Goal: Task Accomplishment & Management: Manage account settings

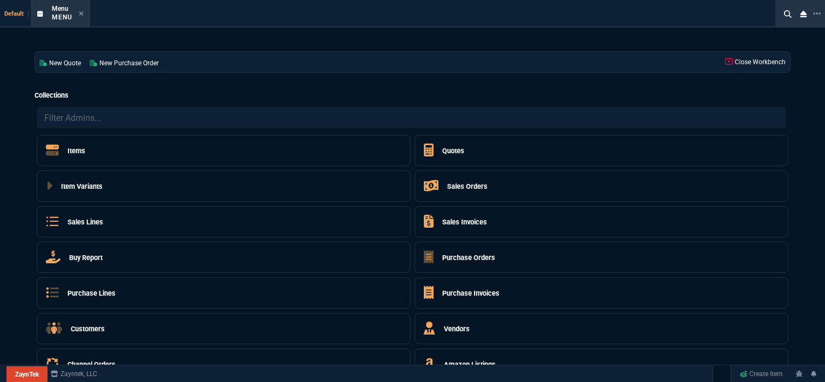
select select "12: [PERSON_NAME]"
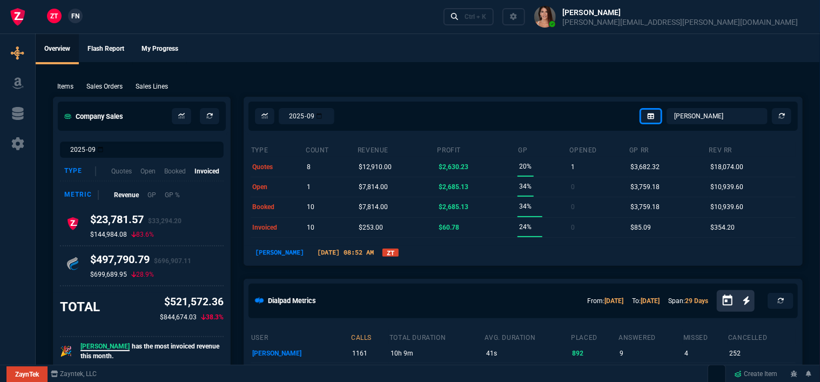
click at [445, 256] on div "[PERSON_NAME] [DATE] 08:52 AM ZT" at bounding box center [523, 252] width 545 height 13
click at [494, 9] on link "Ctrl + K" at bounding box center [468, 16] width 51 height 17
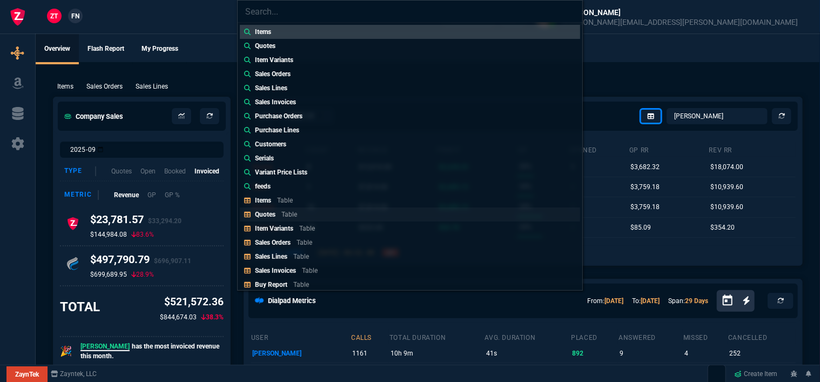
click at [285, 212] on p "Table" at bounding box center [289, 215] width 16 height 8
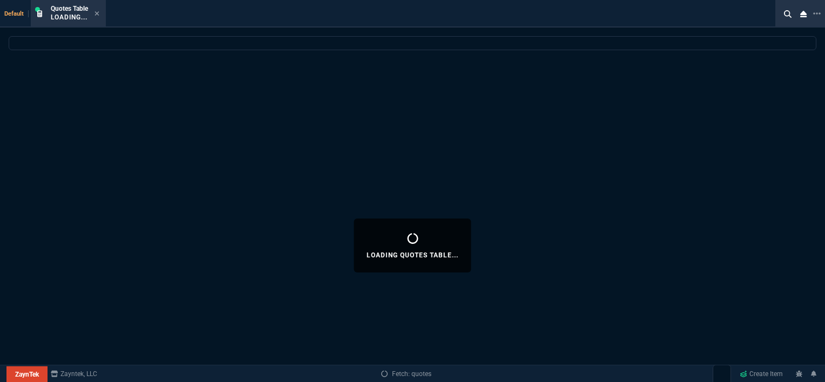
select select
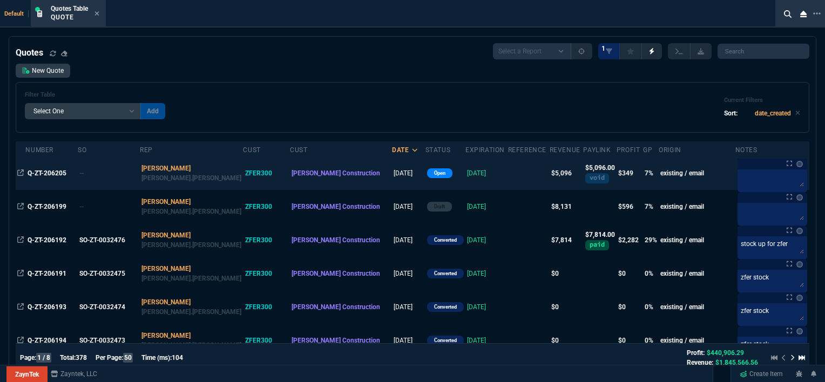
scroll to position [54, 0]
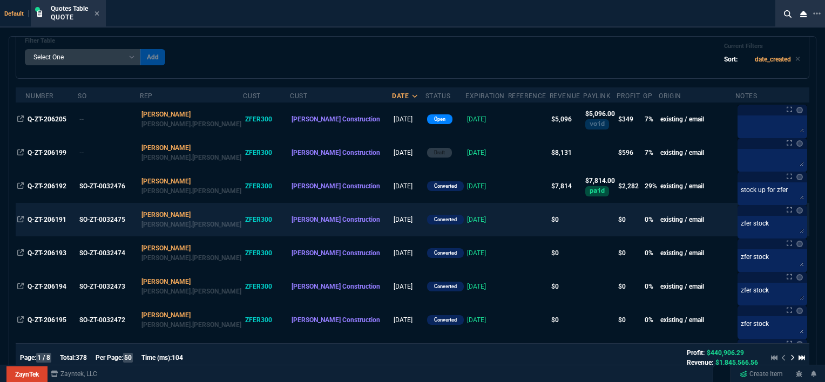
click at [508, 223] on td at bounding box center [529, 219] width 42 height 33
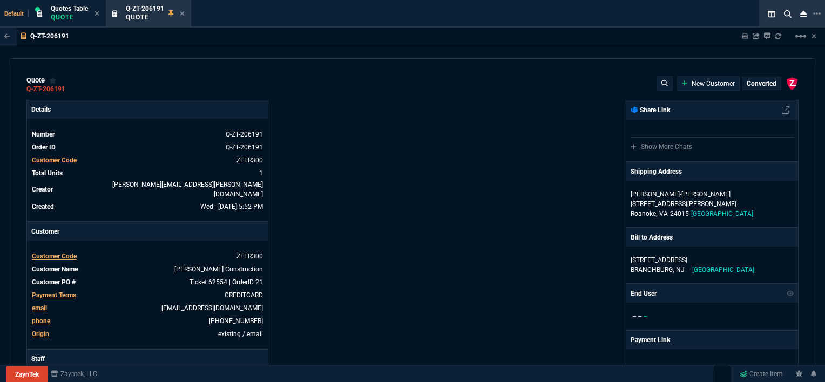
type input "0"
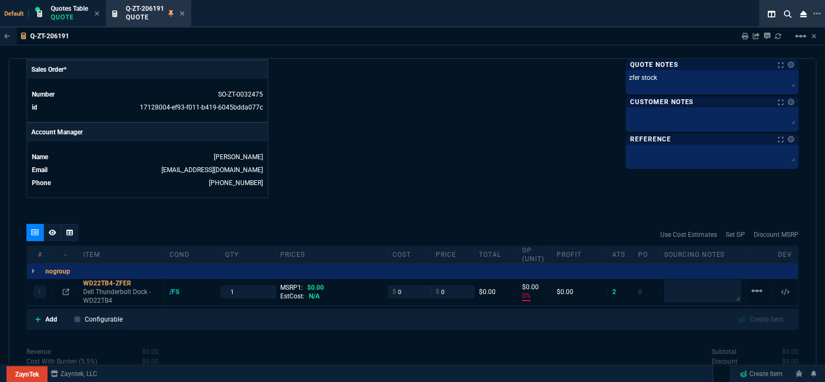
scroll to position [518, 0]
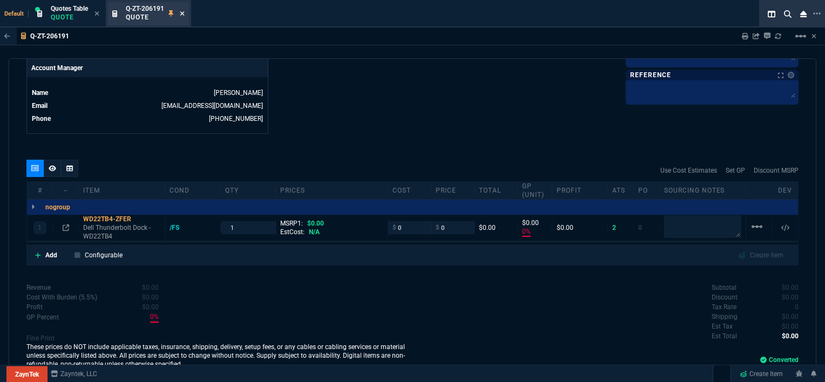
click at [185, 12] on icon at bounding box center [182, 13] width 5 height 6
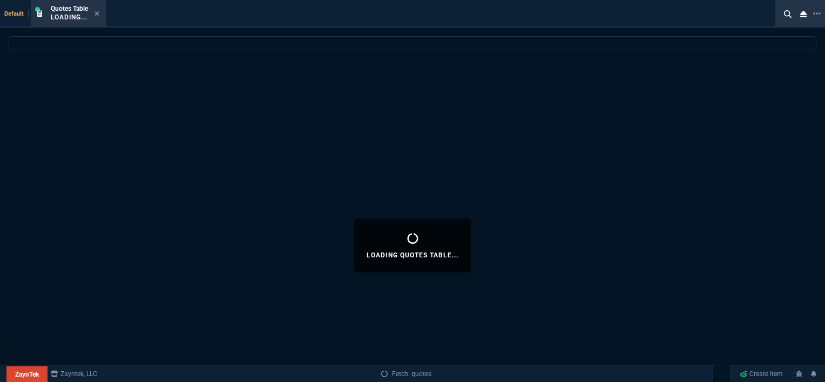
select select
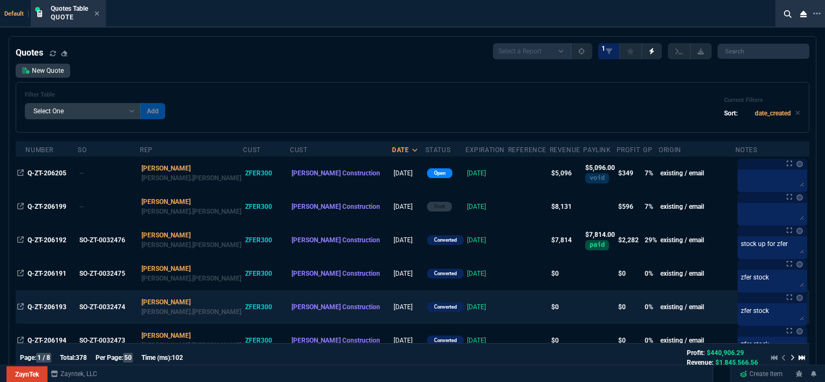
click at [508, 307] on td at bounding box center [529, 307] width 42 height 33
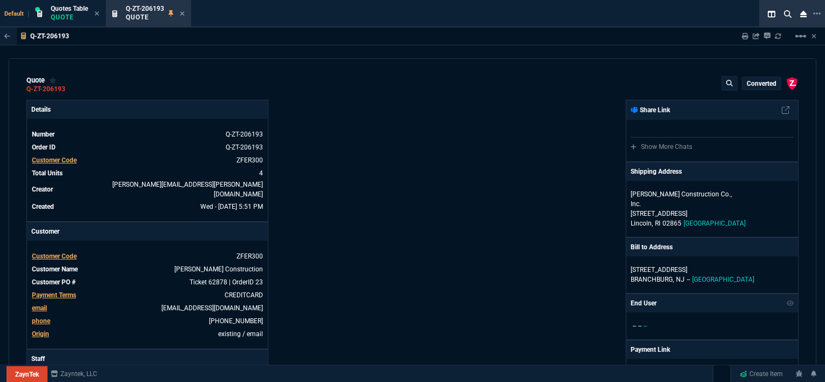
type input "0"
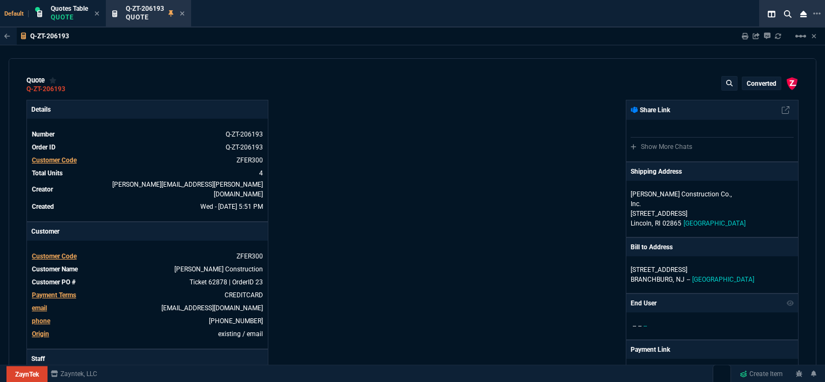
type input "0"
click at [184, 11] on icon at bounding box center [182, 13] width 5 height 6
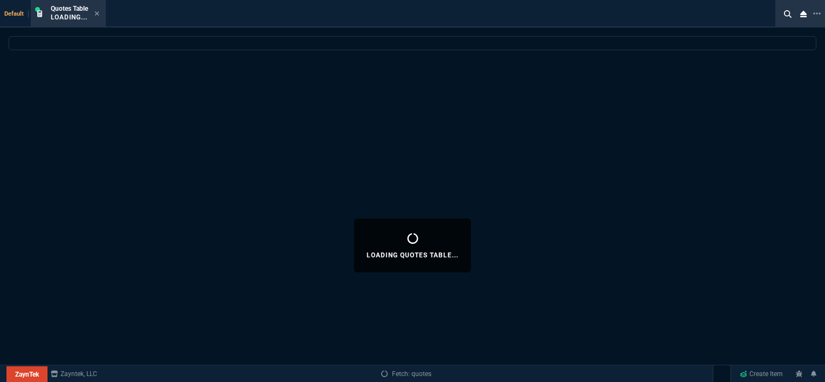
select select
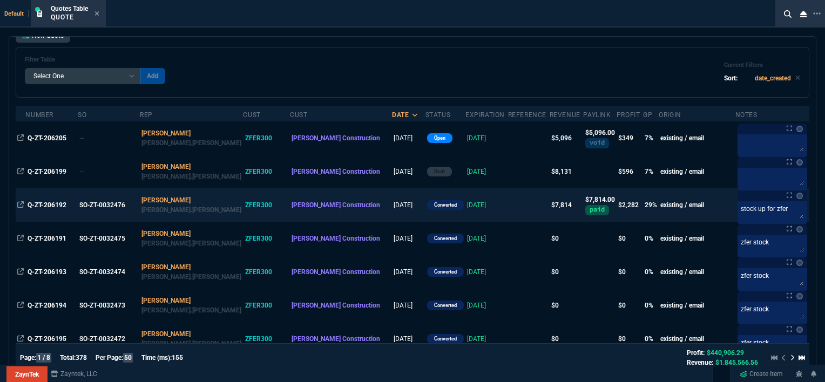
scroll to position [54, 0]
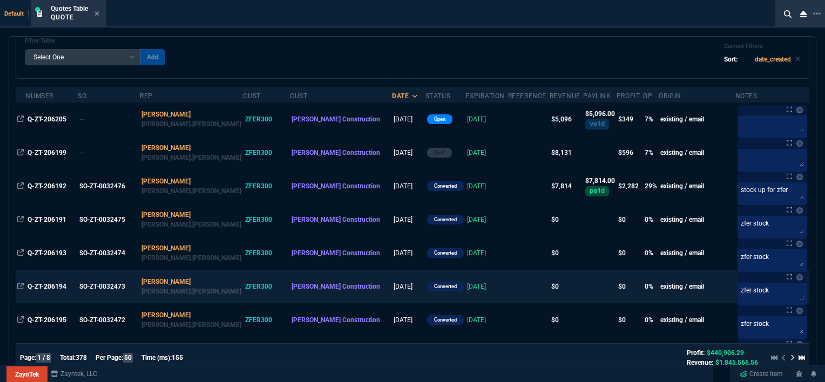
click at [508, 291] on td at bounding box center [529, 286] width 42 height 33
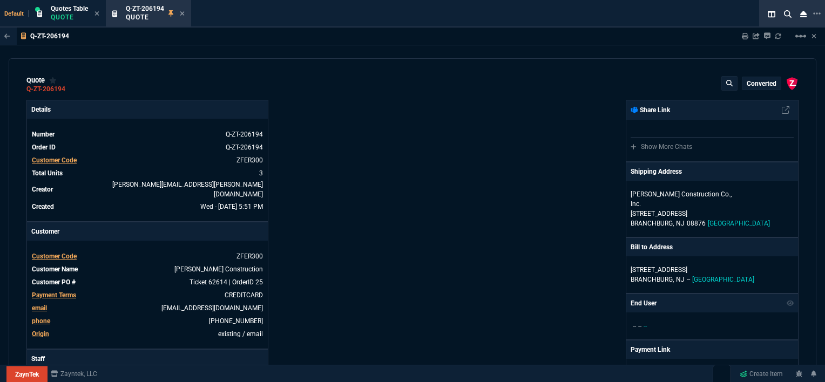
type input "0"
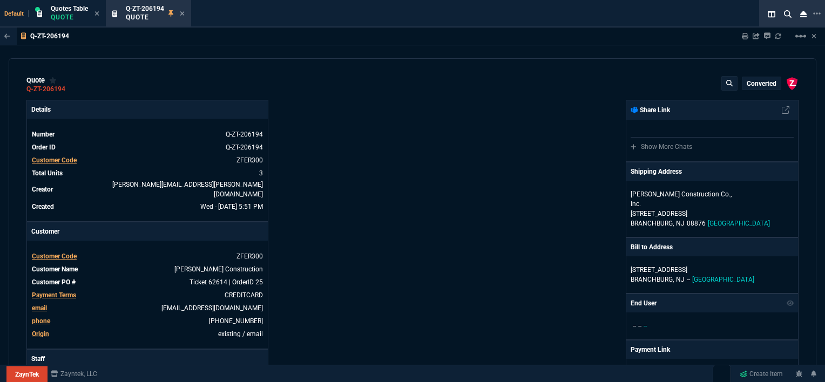
type input "0"
click at [183, 14] on icon at bounding box center [182, 13] width 5 height 6
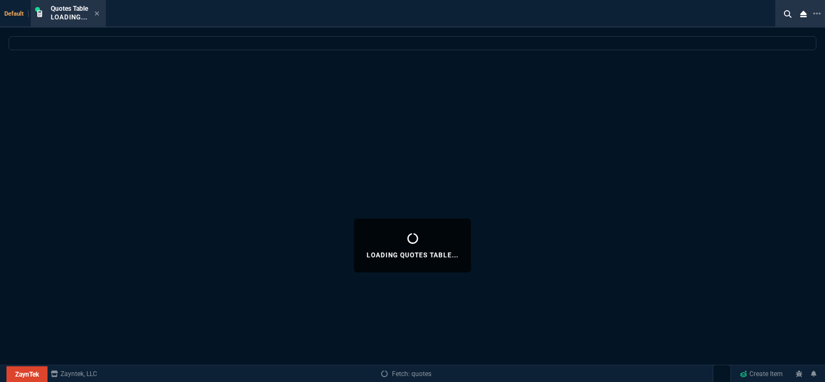
select select
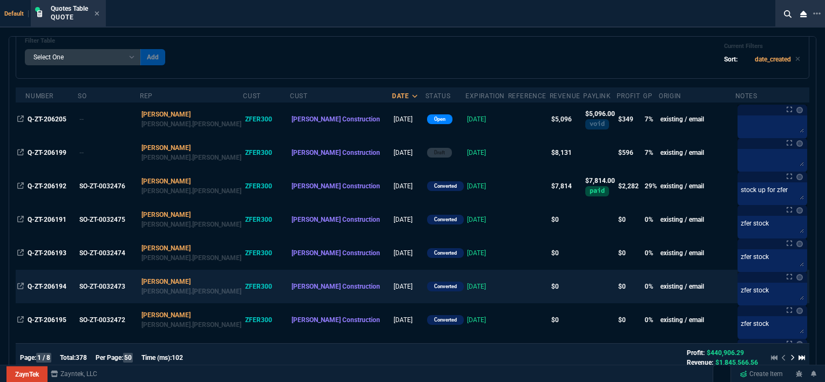
click at [508, 291] on td at bounding box center [529, 286] width 42 height 33
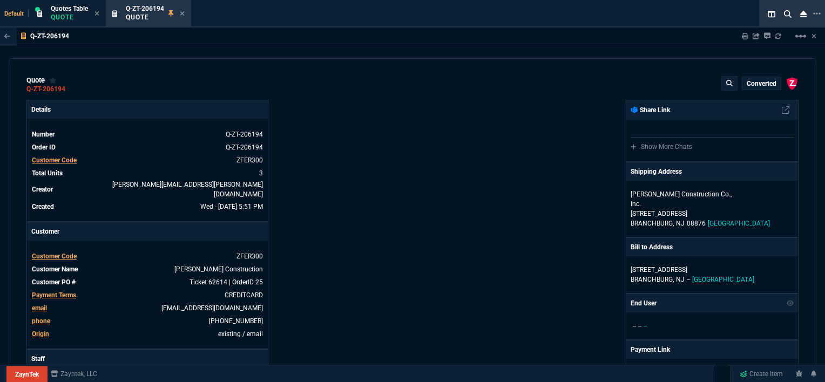
type input "0"
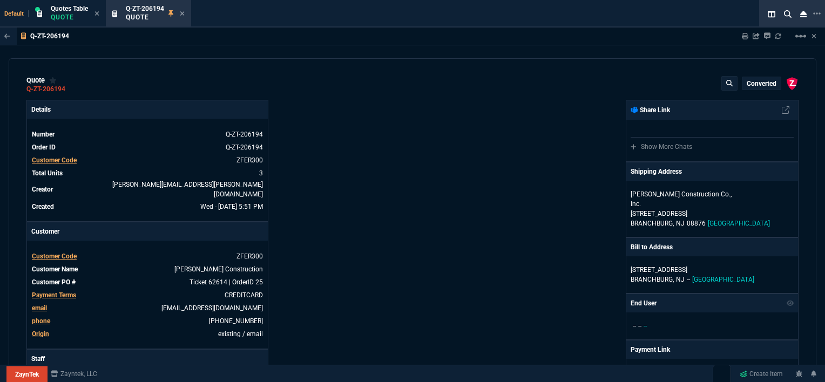
type input "0"
click at [184, 12] on icon at bounding box center [182, 13] width 5 height 6
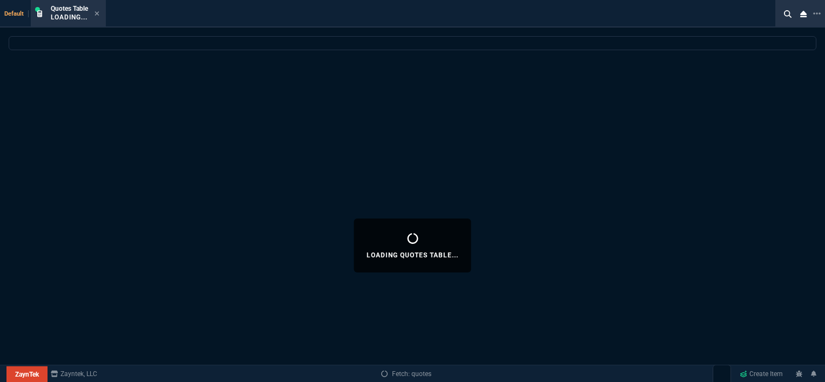
select select
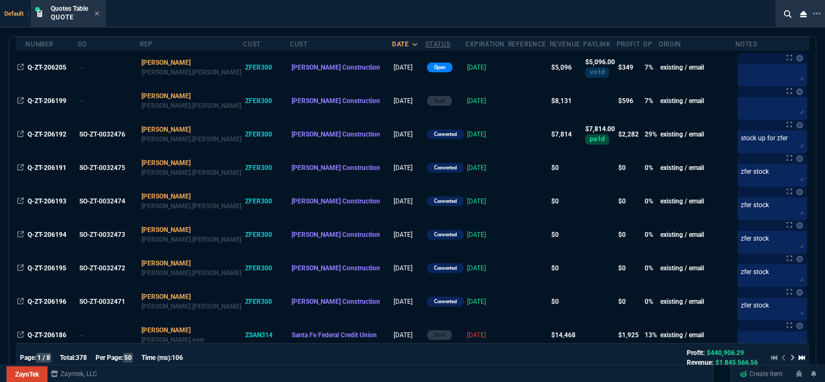
scroll to position [108, 0]
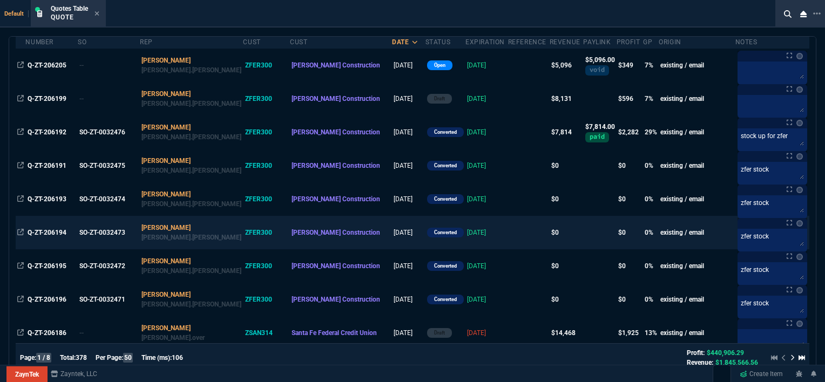
click at [508, 244] on td at bounding box center [529, 232] width 42 height 33
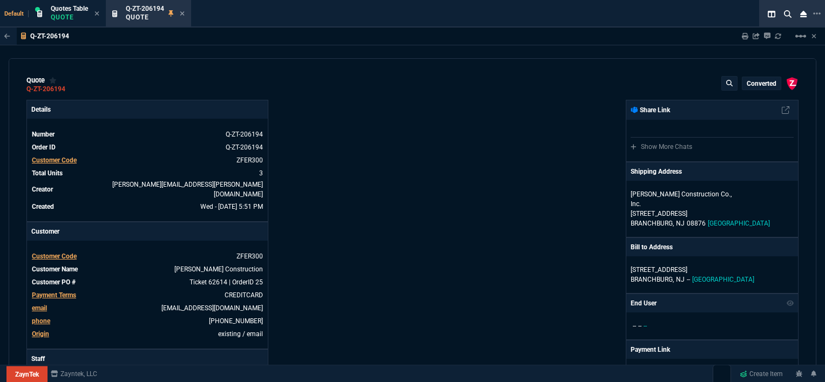
type input "0"
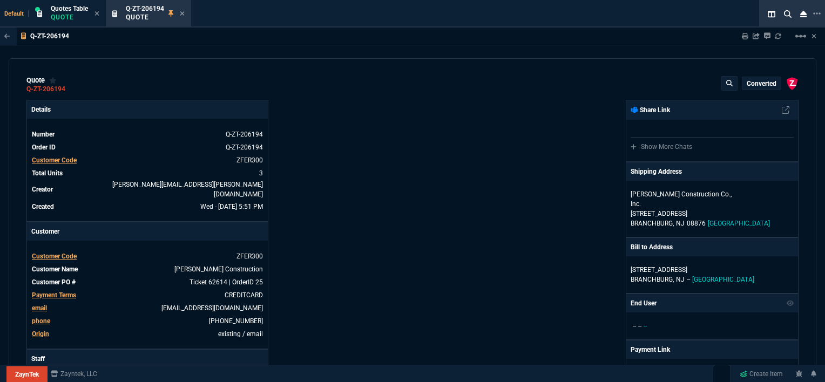
type input "0"
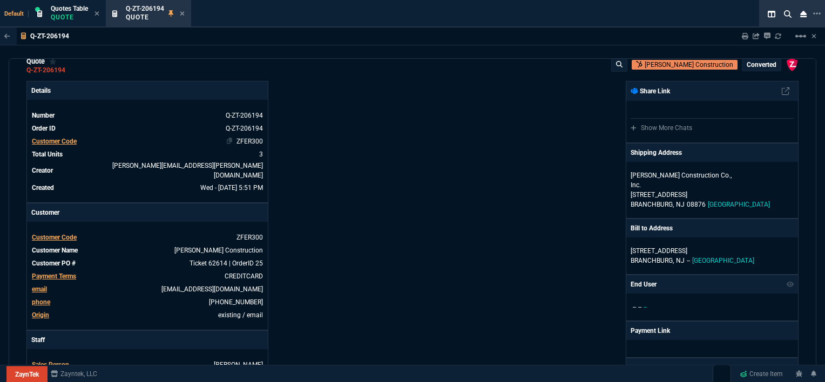
scroll to position [0, 0]
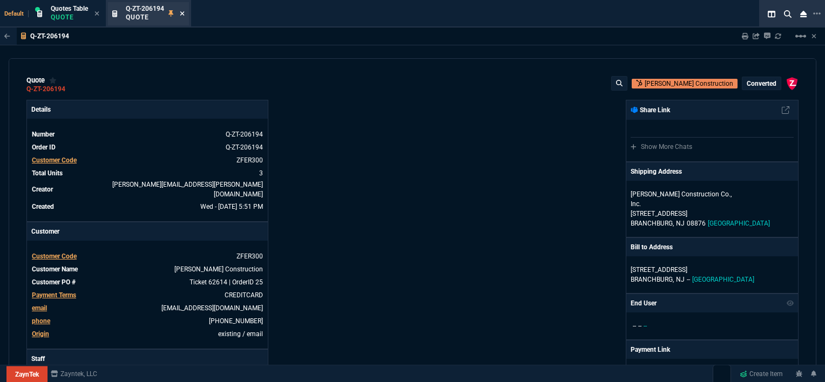
click at [184, 14] on icon at bounding box center [182, 13] width 5 height 6
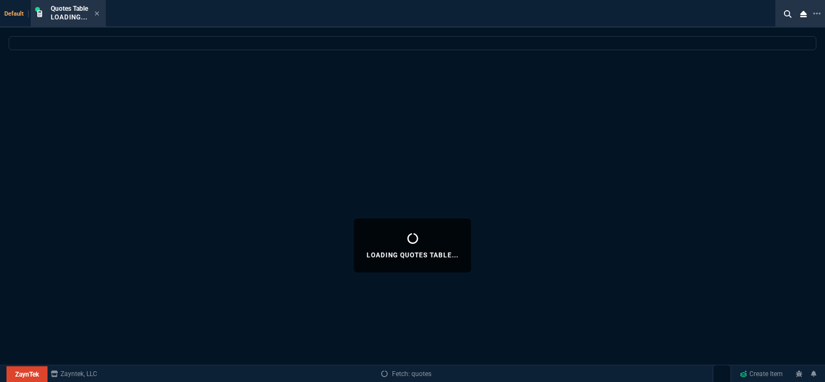
select select
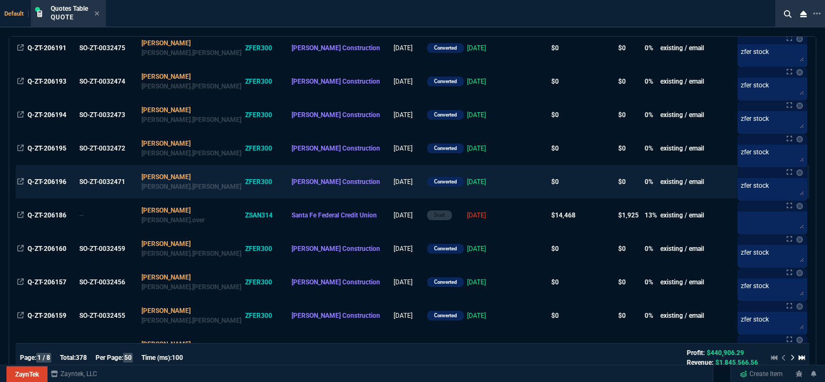
scroll to position [162, 0]
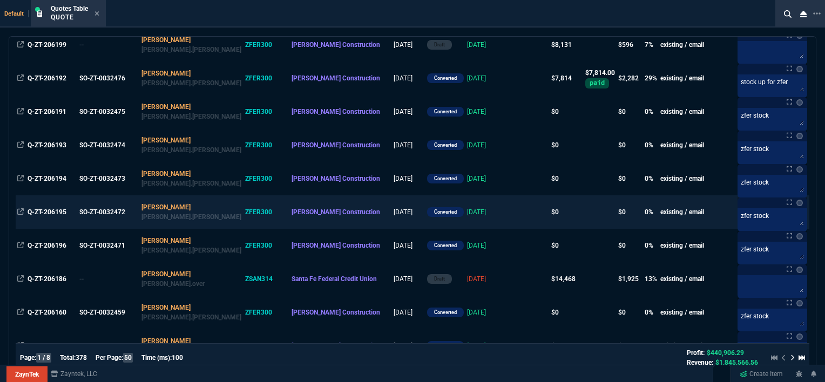
click at [471, 216] on td "[DATE]" at bounding box center [487, 212] width 43 height 33
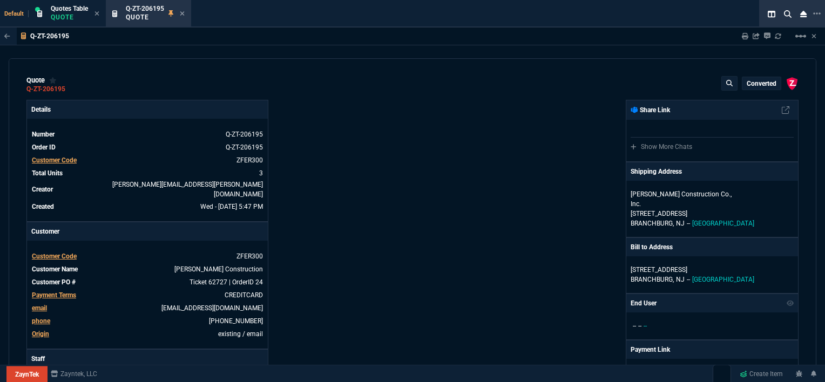
type input "0"
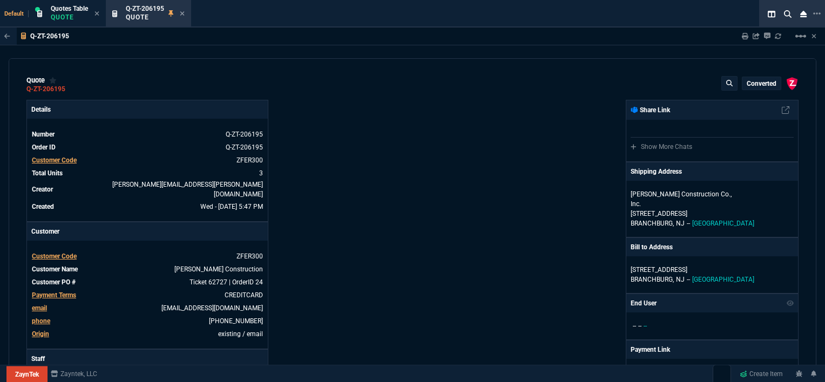
type input "0"
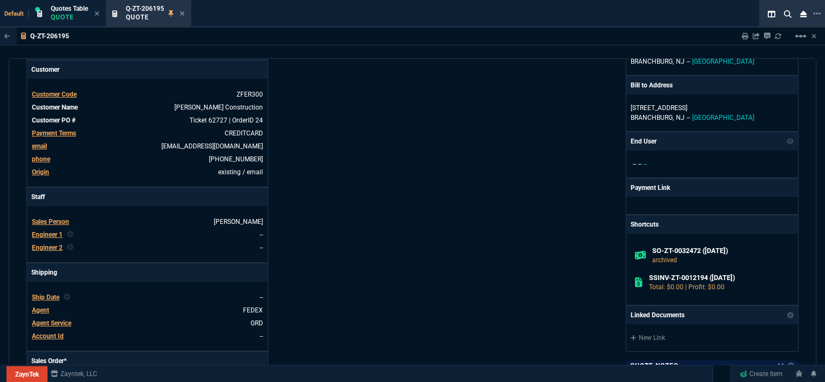
scroll to position [54, 0]
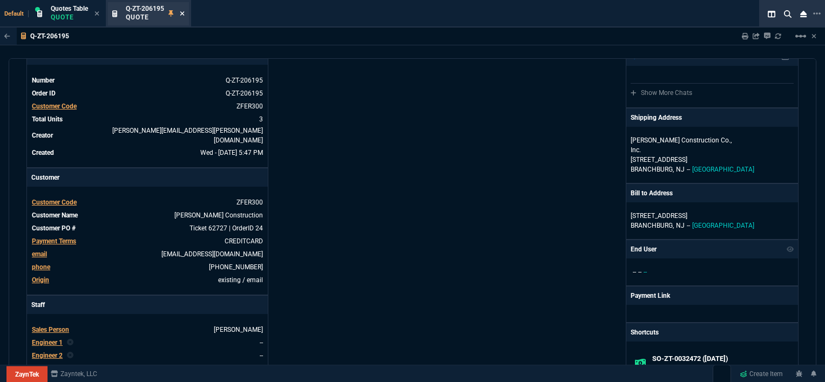
click at [184, 12] on icon at bounding box center [182, 13] width 5 height 6
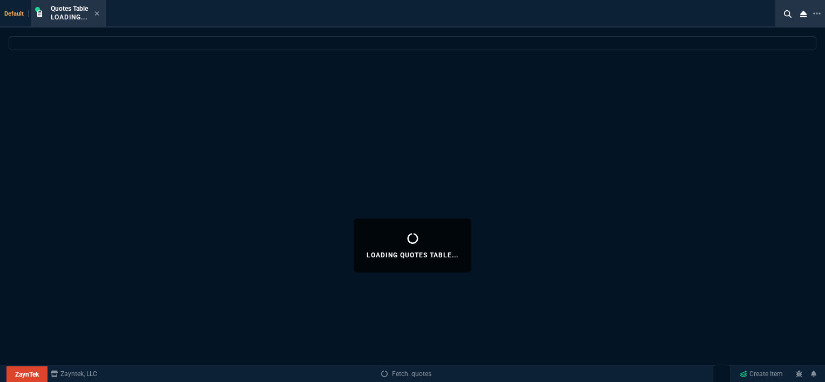
select select
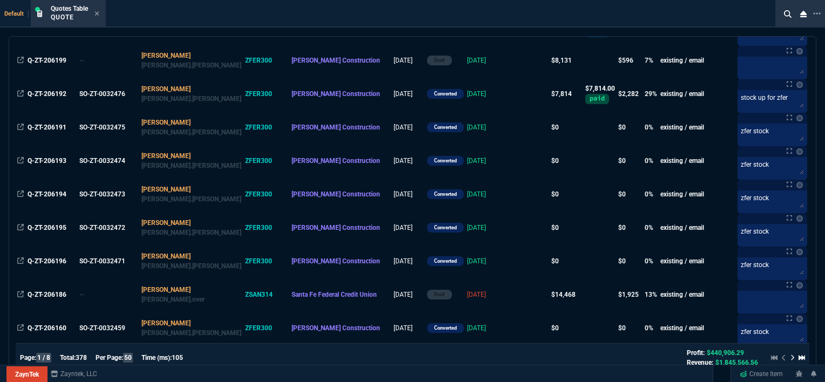
scroll to position [216, 0]
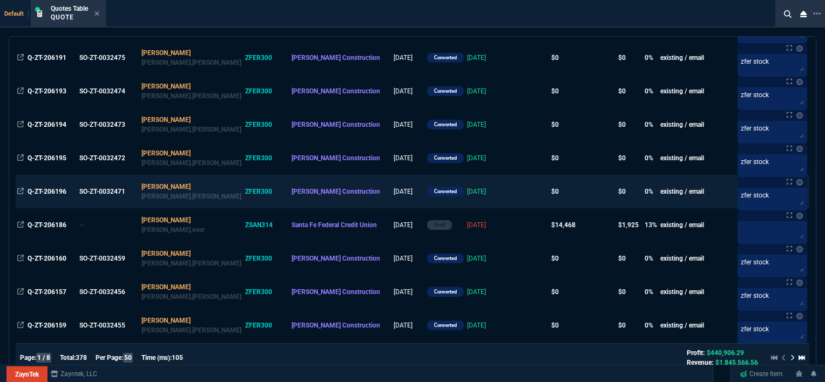
click at [508, 194] on td at bounding box center [529, 191] width 42 height 33
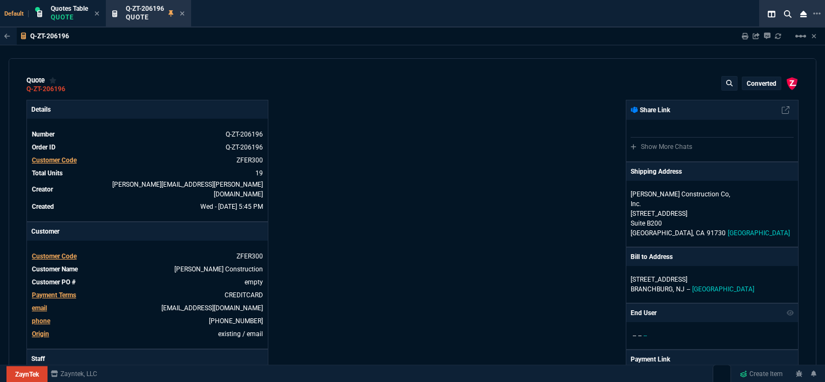
type input "0"
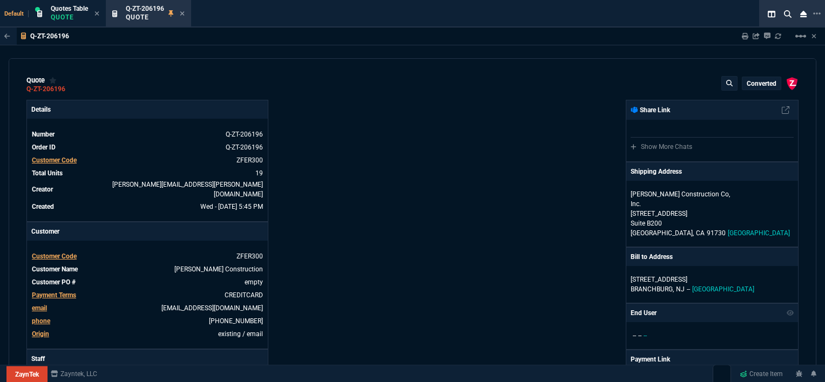
type input "0"
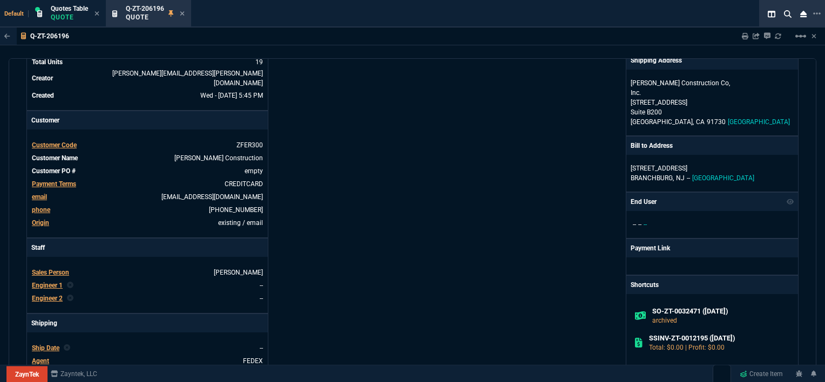
scroll to position [0, 0]
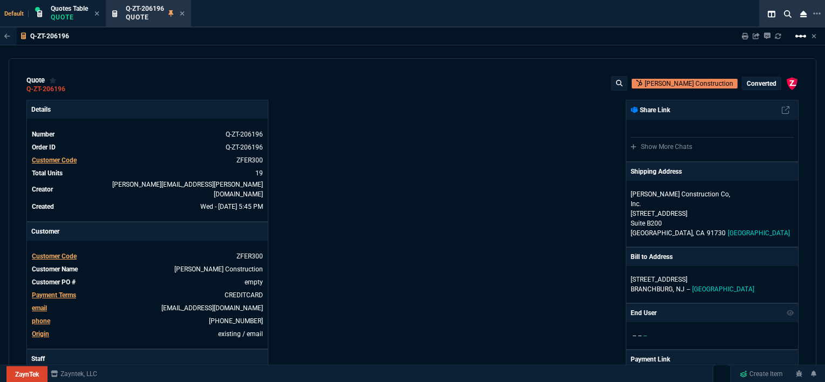
click at [804, 32] on mat-icon "linear_scale" at bounding box center [801, 36] width 13 height 13
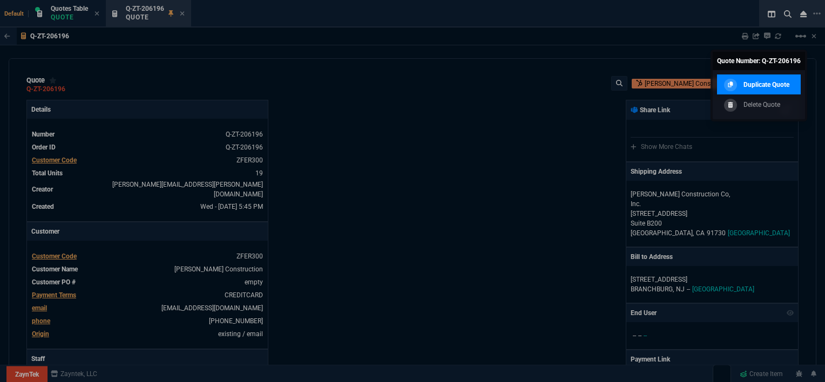
click at [777, 84] on p "Duplicate Quote" at bounding box center [767, 85] width 46 height 10
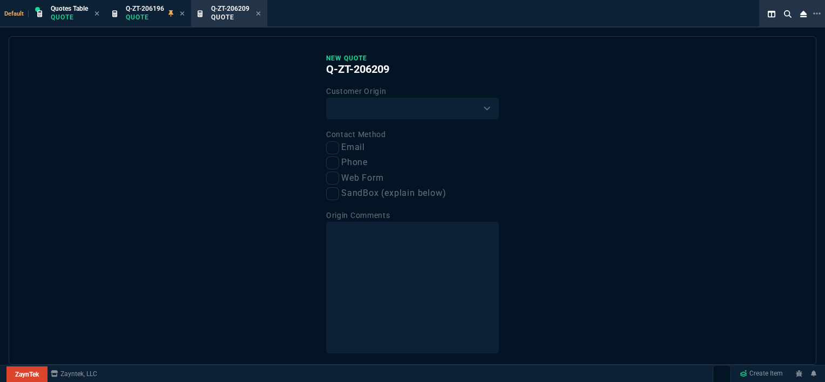
click at [435, 96] on div "Customer Origin Existing Customer Amazon Lead (first order) Website Lead (first…" at bounding box center [412, 102] width 173 height 35
click at [435, 108] on select "Existing Customer Amazon Lead (first order) Website Lead (first order) Called (…" at bounding box center [412, 109] width 173 height 22
select select "existing"
click at [326, 98] on select "Existing Customer Amazon Lead (first order) Website Lead (first order) Called (…" at bounding box center [412, 109] width 173 height 22
click at [333, 150] on input "Email" at bounding box center [332, 148] width 13 height 13
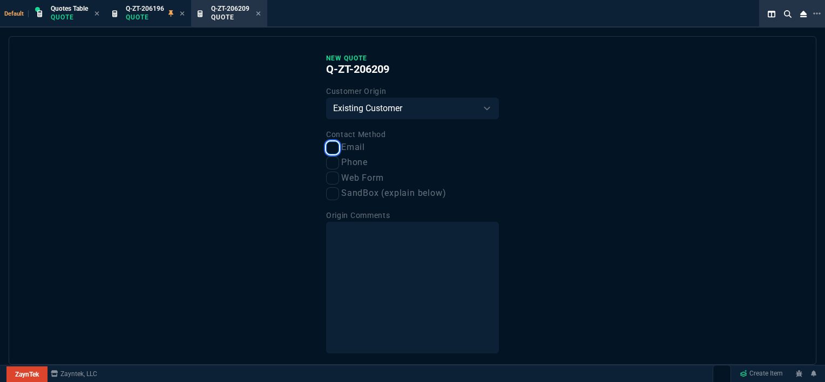
checkbox input "true"
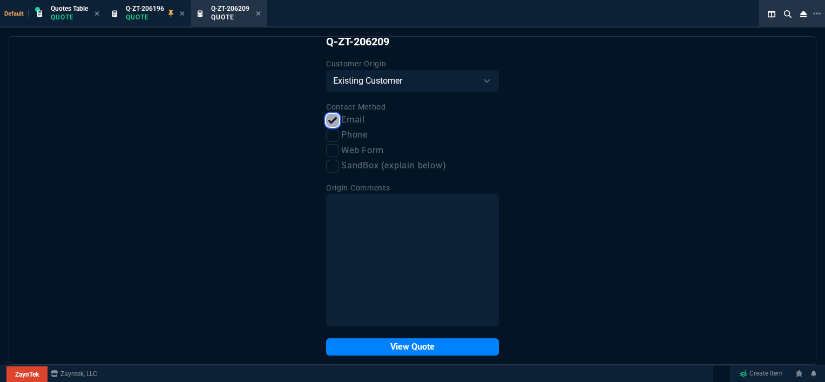
scroll to position [41, 0]
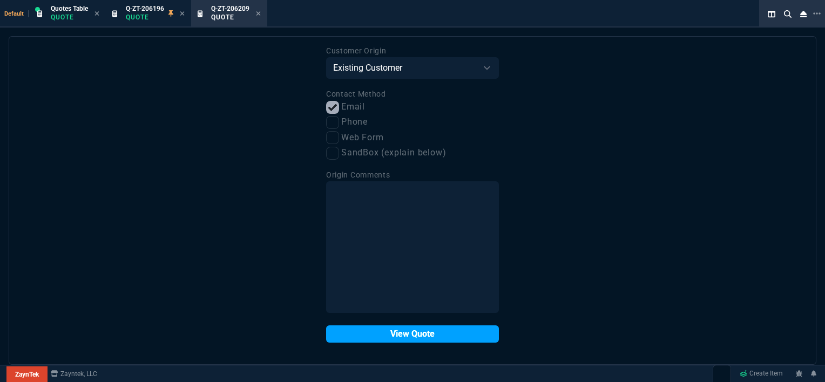
click at [408, 338] on button "View Quote" at bounding box center [412, 334] width 173 height 17
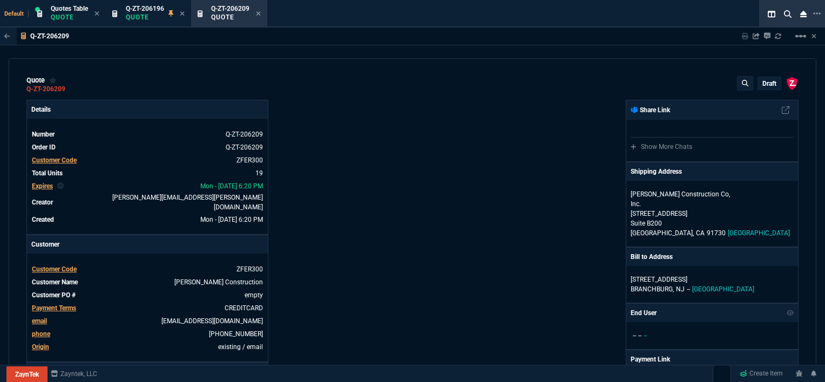
type input "0"
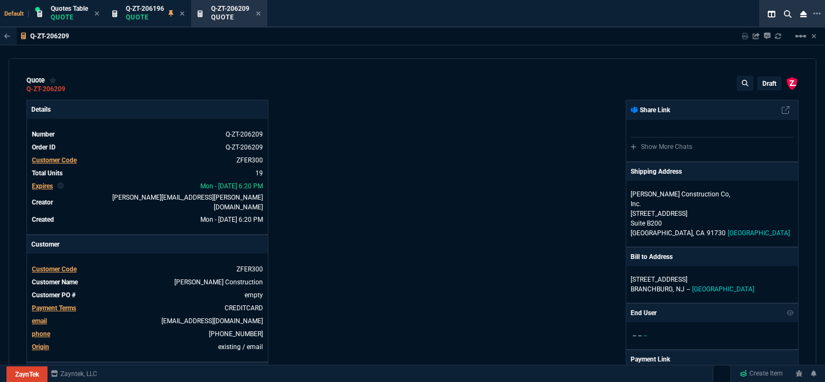
type input "0"
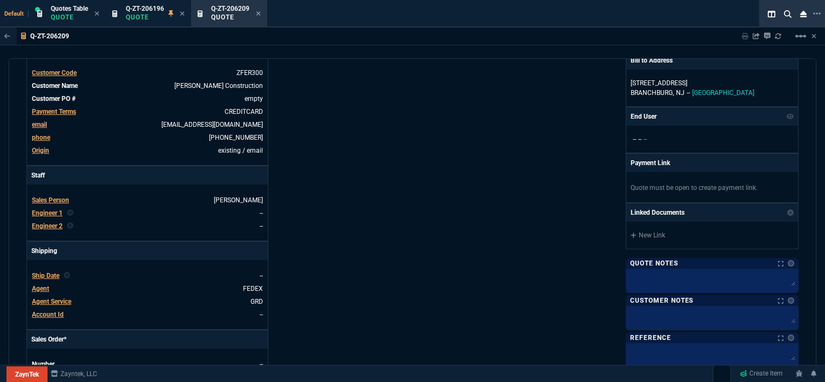
scroll to position [108, 0]
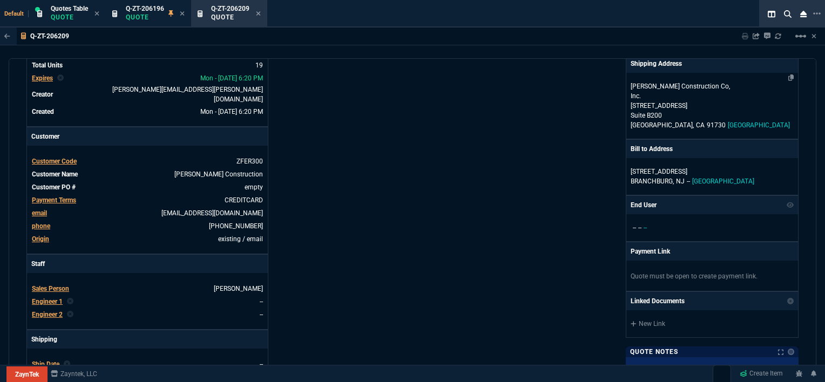
click at [741, 101] on p "[STREET_ADDRESS]" at bounding box center [712, 106] width 163 height 10
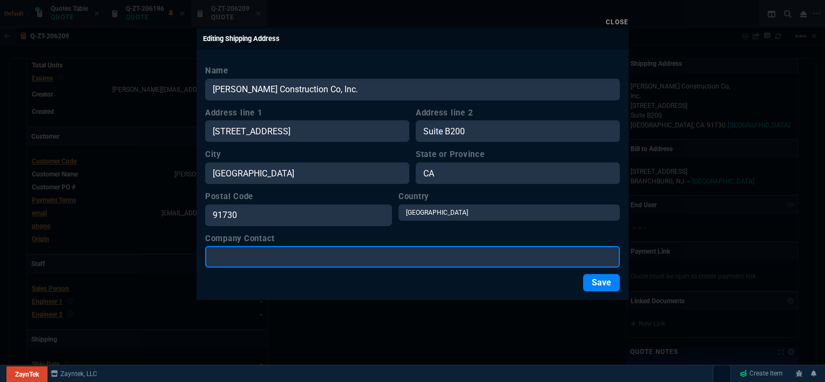
click at [270, 252] on input "Company Contact" at bounding box center [412, 257] width 415 height 22
type input "[PERSON_NAME]"
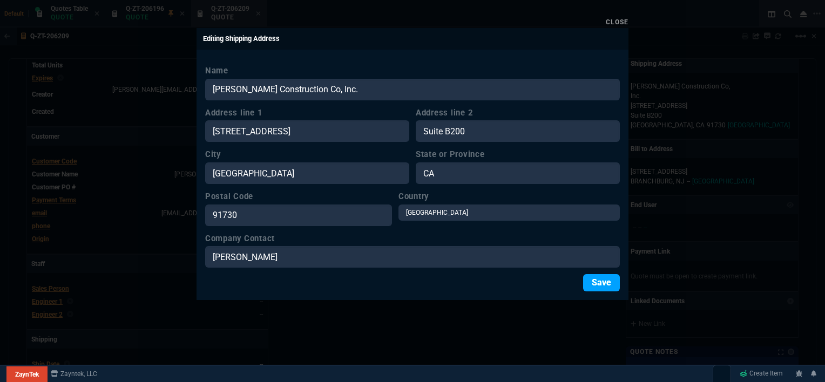
click at [597, 281] on button "Save" at bounding box center [601, 282] width 37 height 17
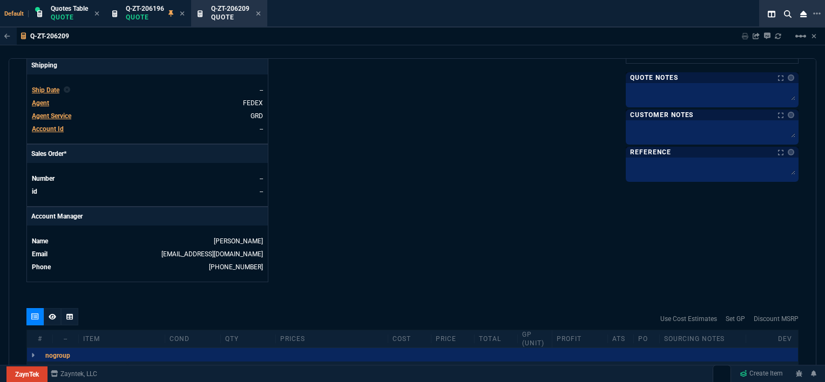
scroll to position [486, 0]
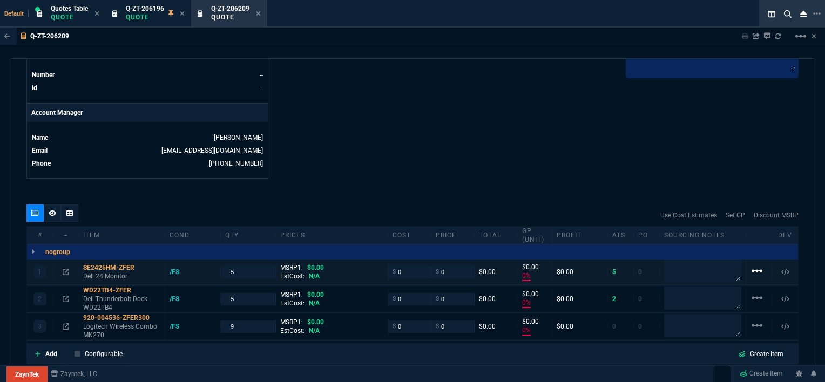
click at [755, 265] on mat-icon "linear_scale" at bounding box center [757, 271] width 13 height 13
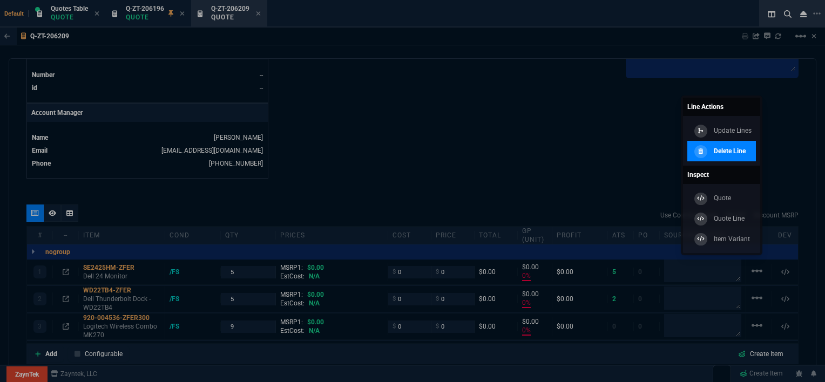
click at [738, 153] on p "Delete Line" at bounding box center [730, 151] width 32 height 10
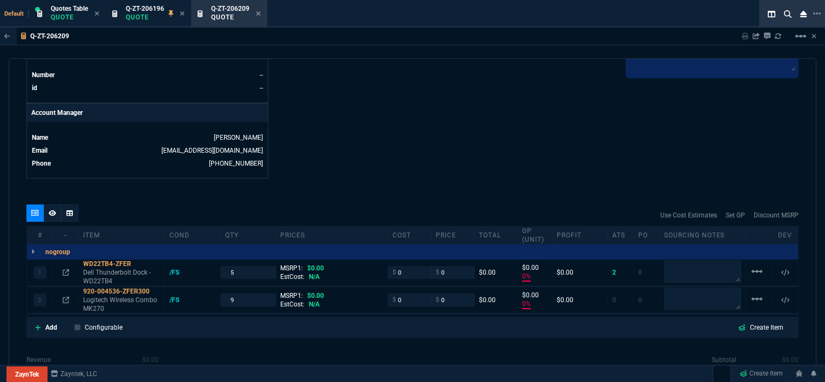
type input "0"
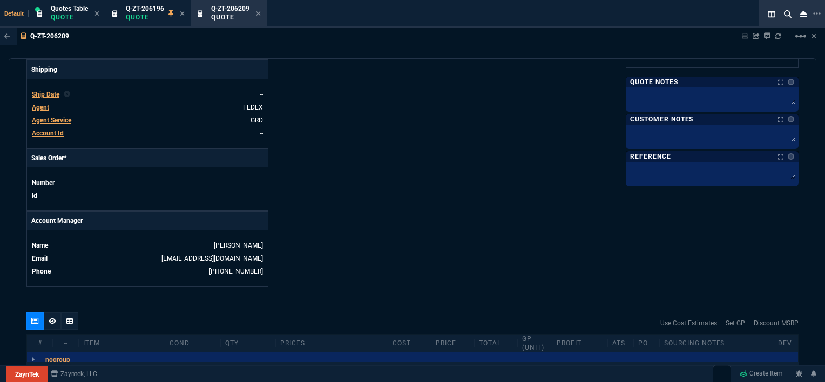
scroll to position [378, 0]
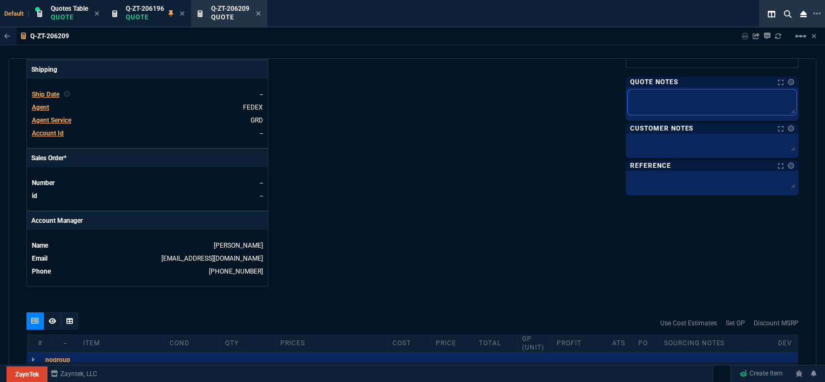
click at [642, 90] on textarea at bounding box center [712, 102] width 169 height 25
type textarea "z"
type textarea "zf"
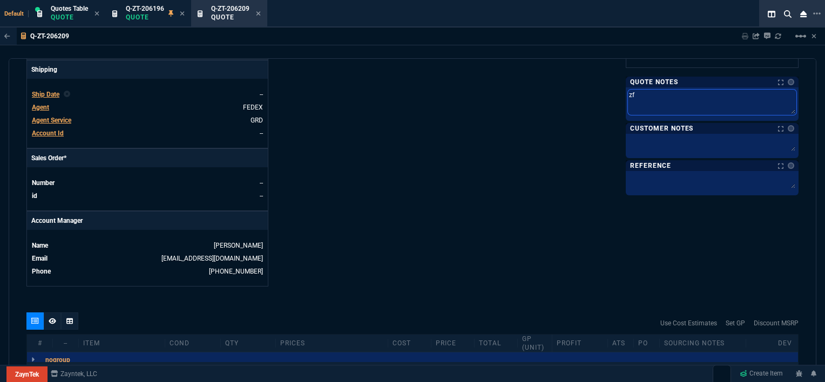
type textarea "zfe"
type textarea "zfer"
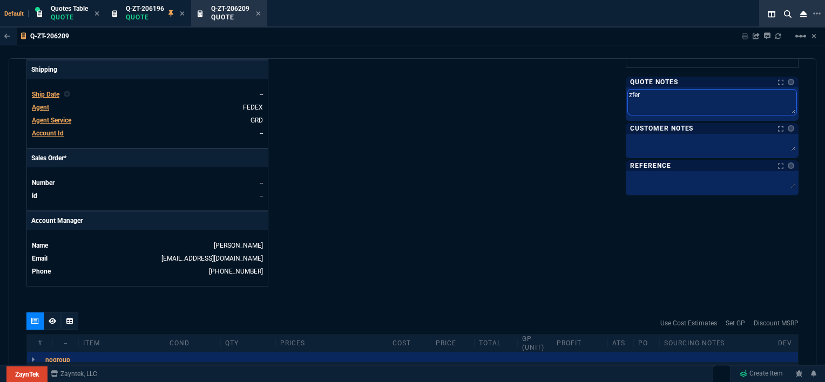
type textarea "zfer"
type textarea "zfer s"
type textarea "zfer st"
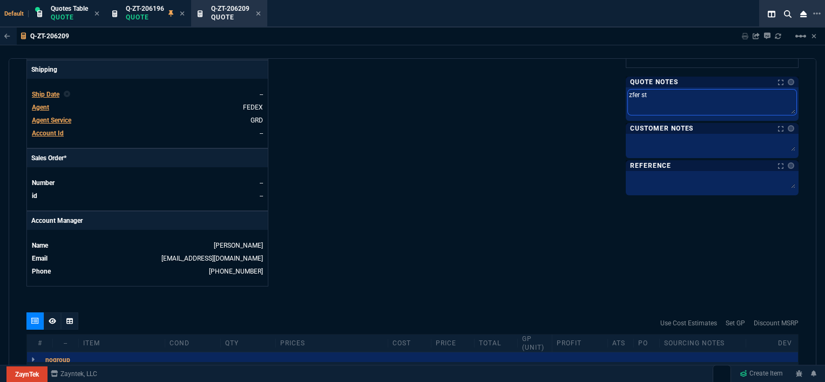
type textarea "zfer sto"
type textarea "zfer st"
type textarea "zfer s"
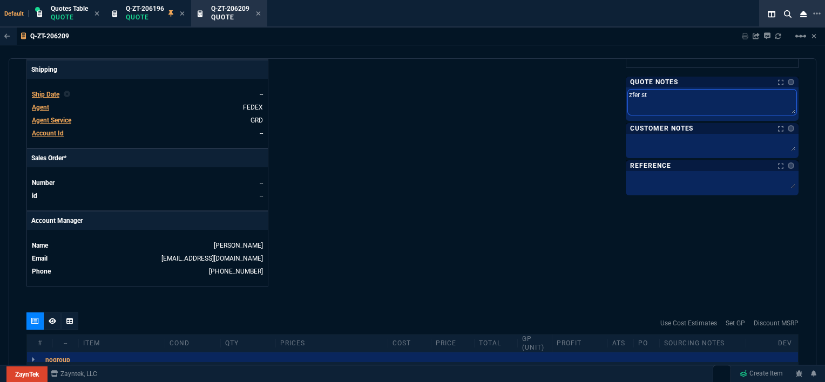
type textarea "zfer s"
type textarea "zfer"
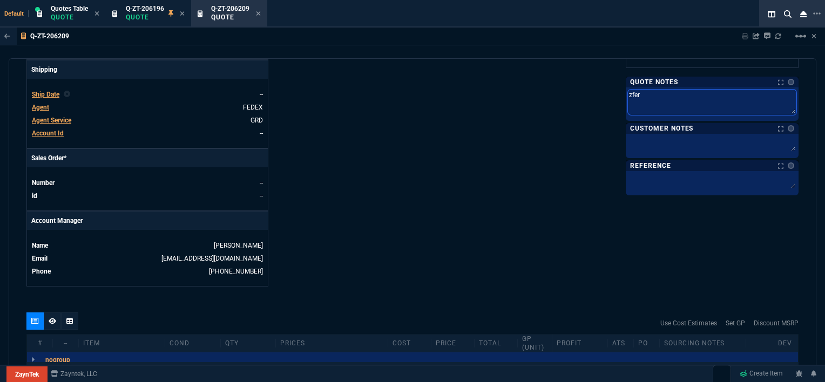
type textarea "zfe"
type textarea "zf"
type textarea "z"
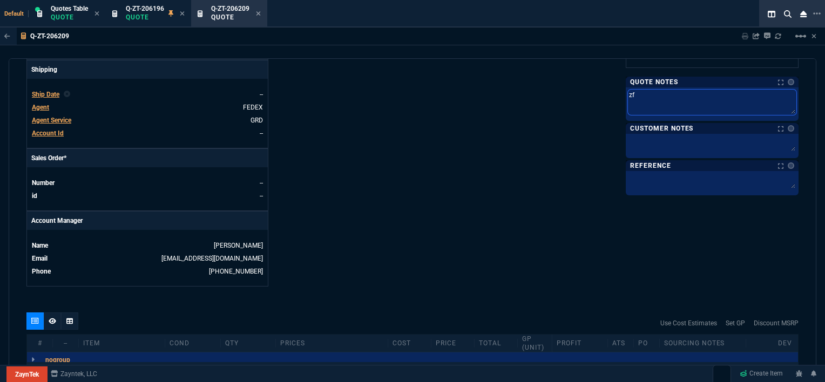
type textarea "z"
type textarea "w"
type textarea "wa"
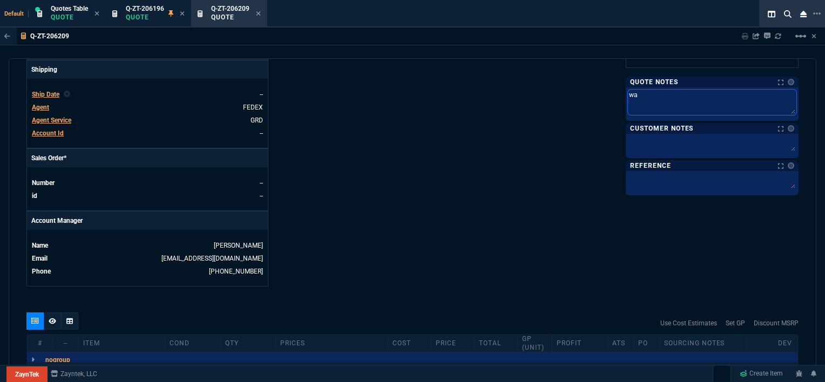
type textarea "wai"
type textarea "wait"
type textarea "waiti"
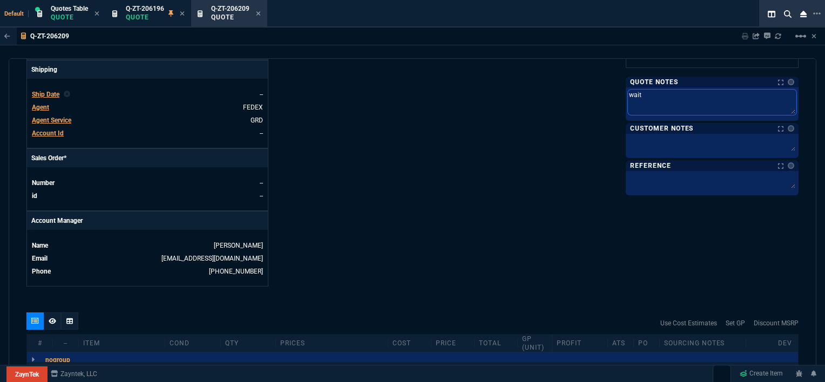
type textarea "waiti"
type textarea "waitin"
type textarea "waiting"
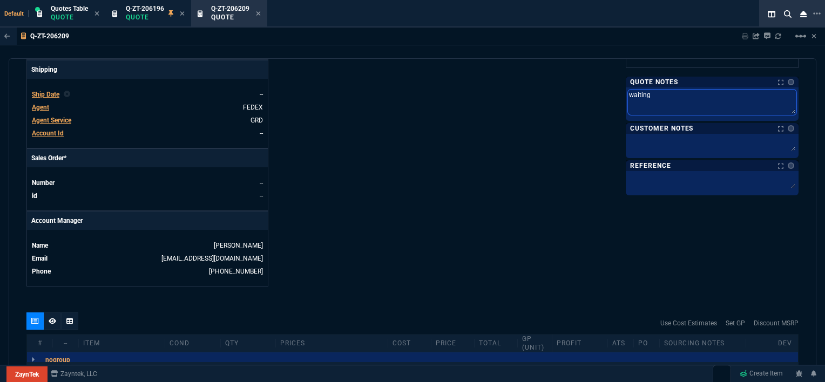
type textarea "waiting"
type textarea "waiting o"
type textarea "waiting on"
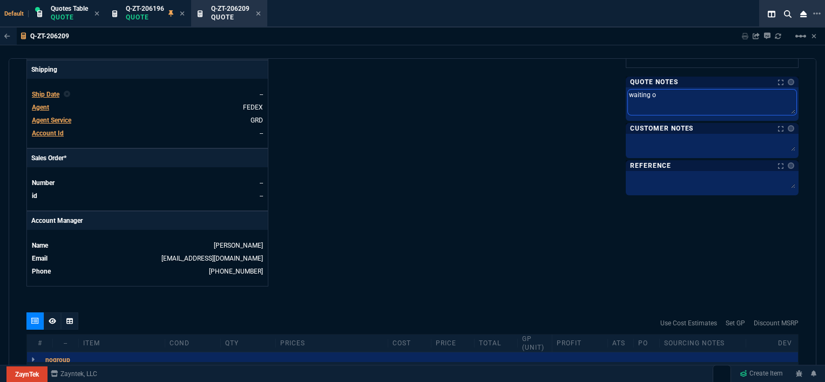
type textarea "waiting on"
type textarea "waiting on z"
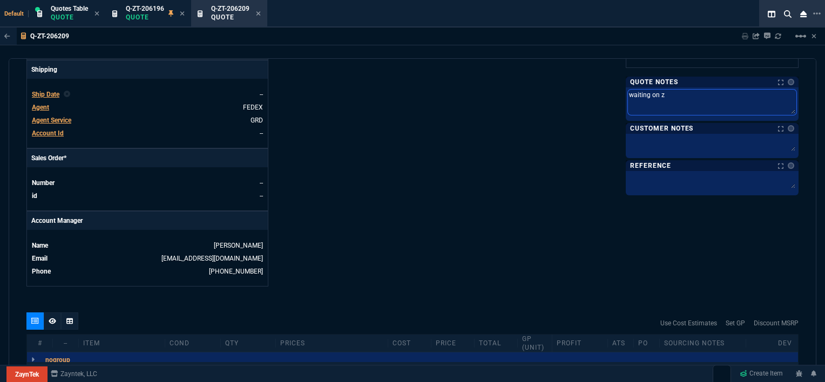
type textarea "waiting on zf"
type textarea "waiting on zfe"
type textarea "waiting on zfer"
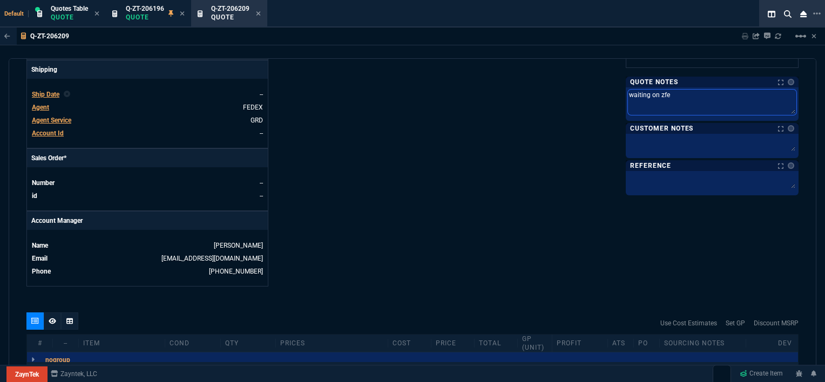
type textarea "waiting on zfer"
type textarea "waiting on zfer s"
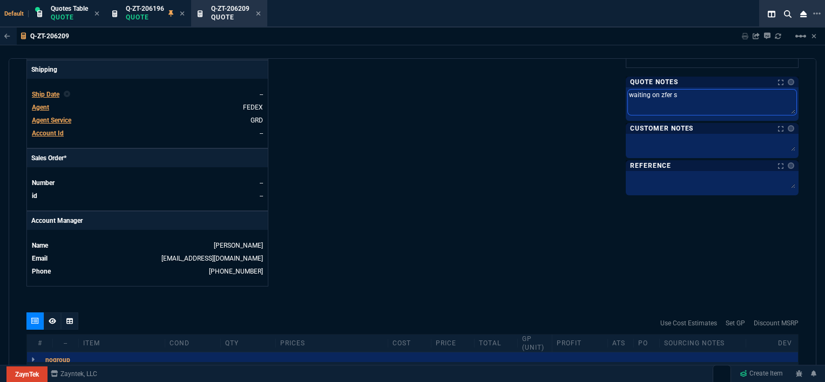
type textarea "waiting on zfer st"
type textarea "waiting on zfer sto"
type textarea "waiting on zfer stoc"
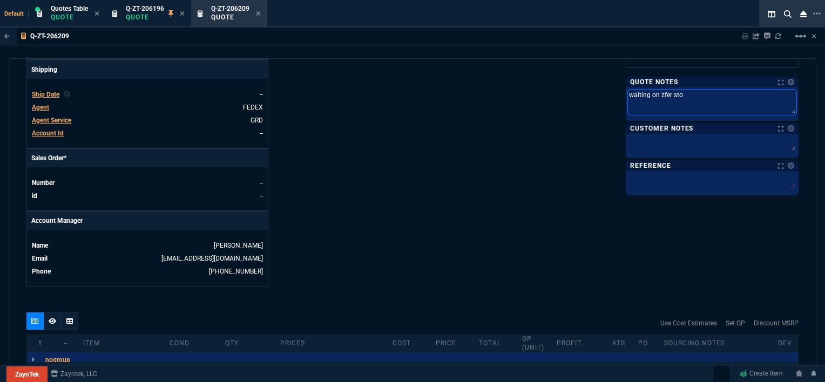
type textarea "waiting on zfer stoc"
type textarea "waiting on zfer stock"
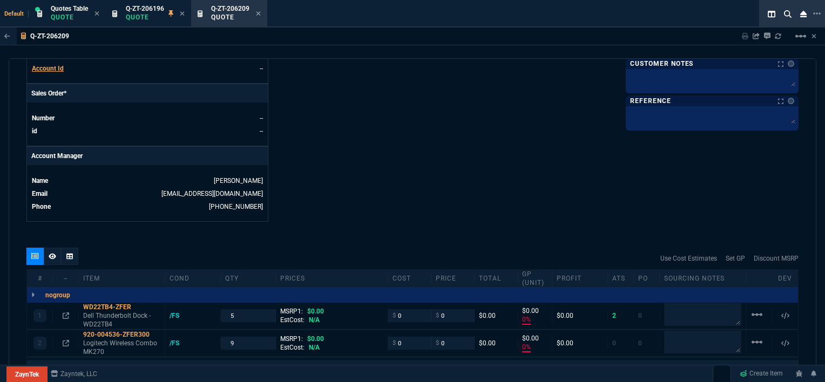
scroll to position [540, 0]
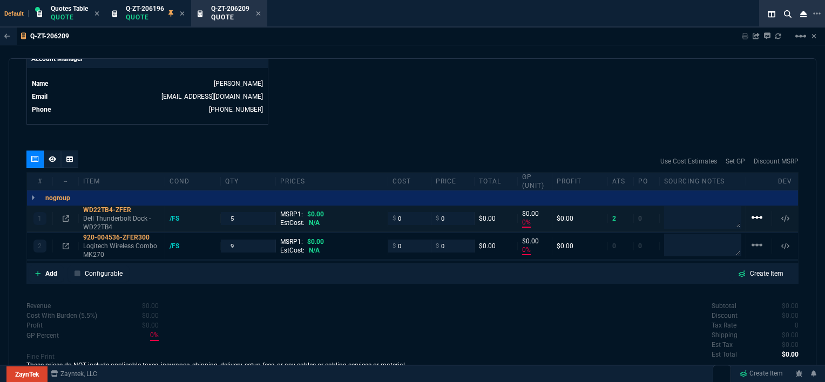
type textarea "waiting on zfer stock"
click at [751, 211] on mat-icon "linear_scale" at bounding box center [757, 217] width 13 height 13
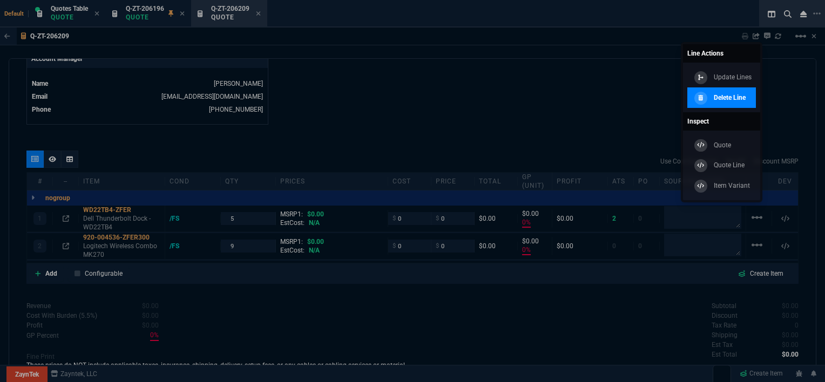
click at [725, 97] on p "Delete Line" at bounding box center [730, 98] width 32 height 10
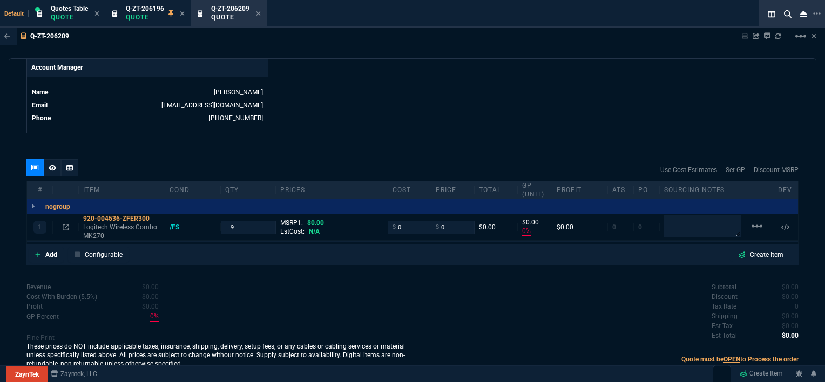
type input "0"
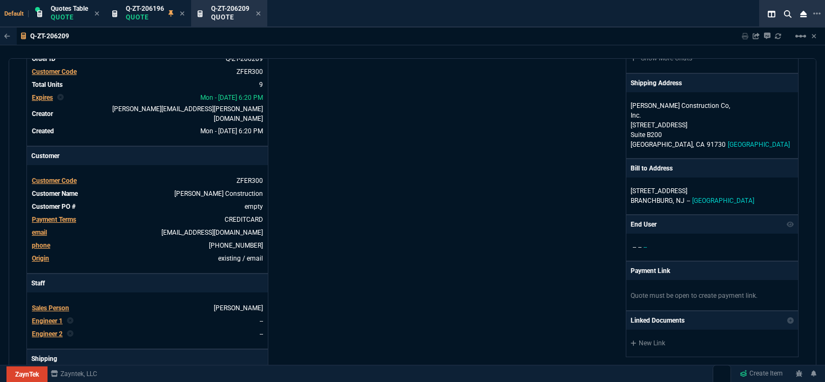
scroll to position [0, 0]
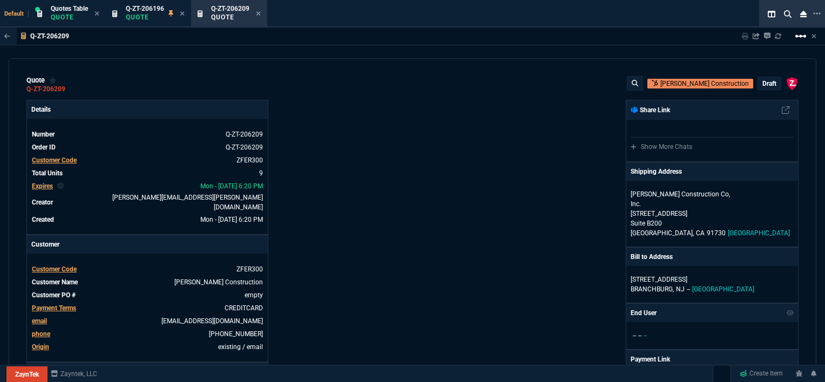
click at [799, 35] on mat-icon "linear_scale" at bounding box center [801, 36] width 13 height 13
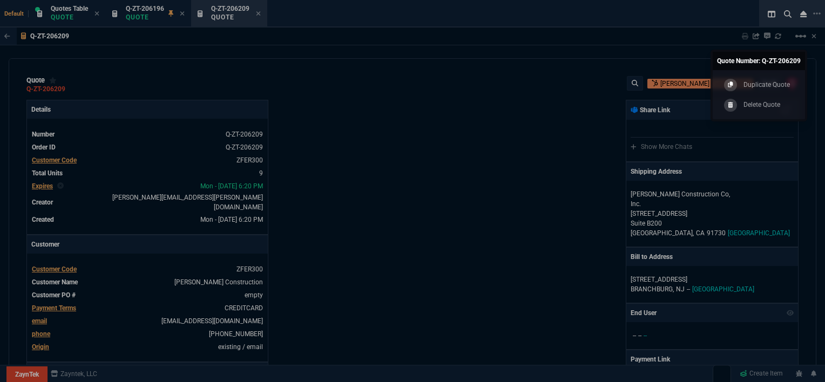
click at [540, 76] on div at bounding box center [412, 191] width 825 height 382
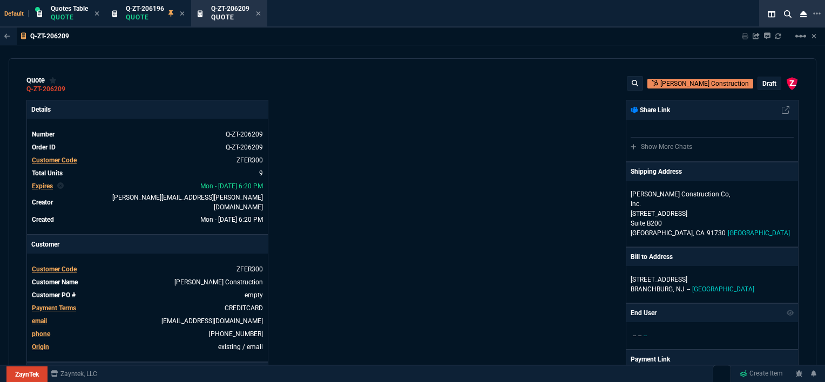
click at [761, 74] on div "quote Q-ZT-206209 [PERSON_NAME] Construction draft ZaynTek, LLC [STREET_ADDRESS…" at bounding box center [413, 220] width 808 height 325
click at [763, 88] on p "draft" at bounding box center [770, 83] width 14 height 9
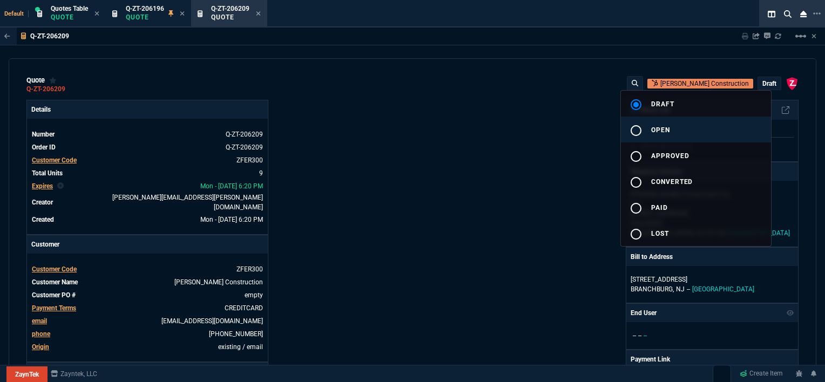
click at [679, 130] on button "radio_button_unchecked open" at bounding box center [696, 130] width 150 height 26
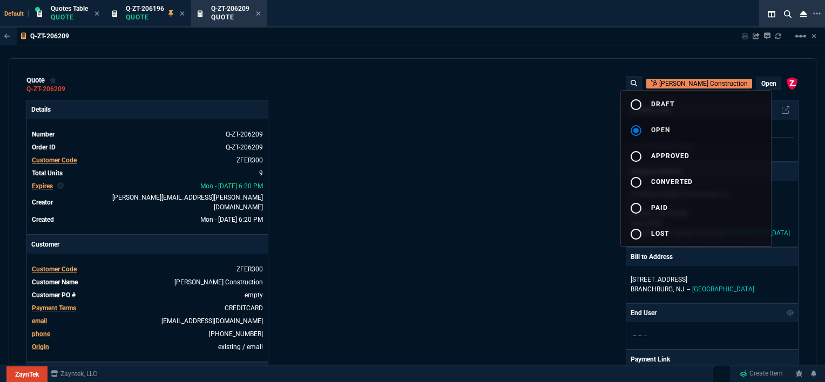
click at [505, 132] on div at bounding box center [412, 191] width 825 height 382
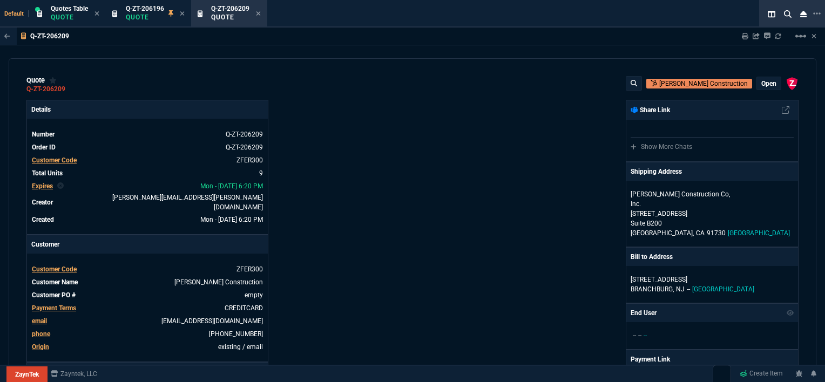
type input "0"
click at [765, 80] on p "open" at bounding box center [769, 83] width 15 height 9
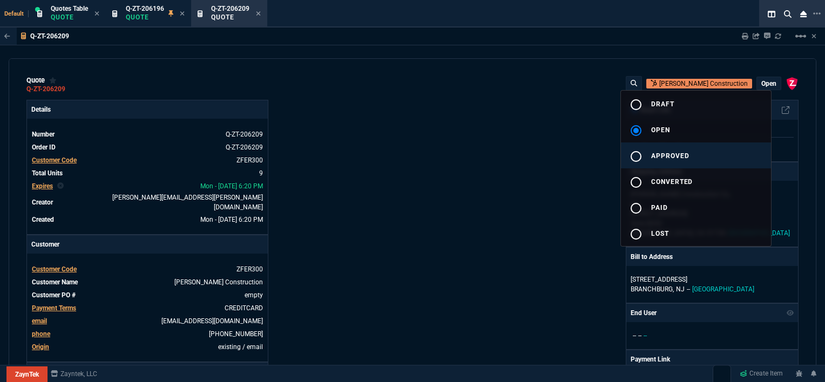
click at [676, 157] on span "approved" at bounding box center [670, 156] width 38 height 8
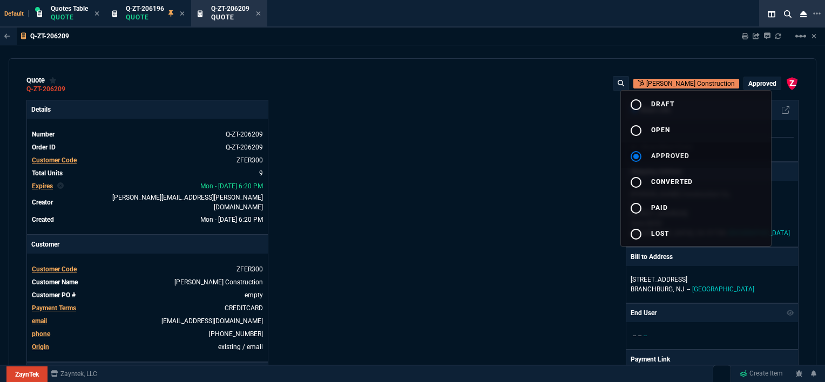
click at [409, 157] on div at bounding box center [412, 191] width 825 height 382
type input "0"
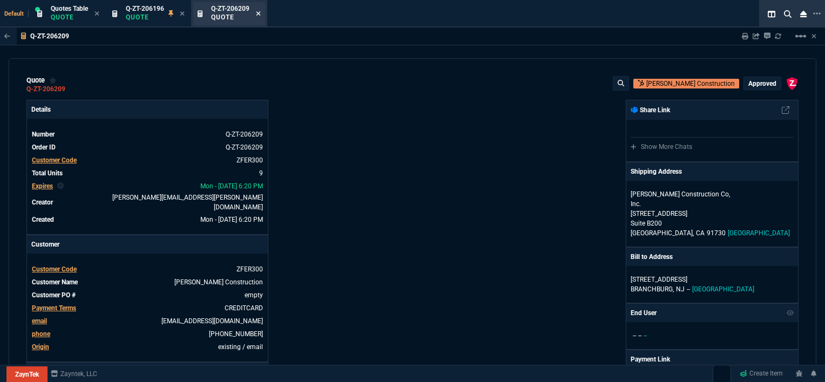
click at [261, 11] on icon at bounding box center [259, 13] width 4 height 4
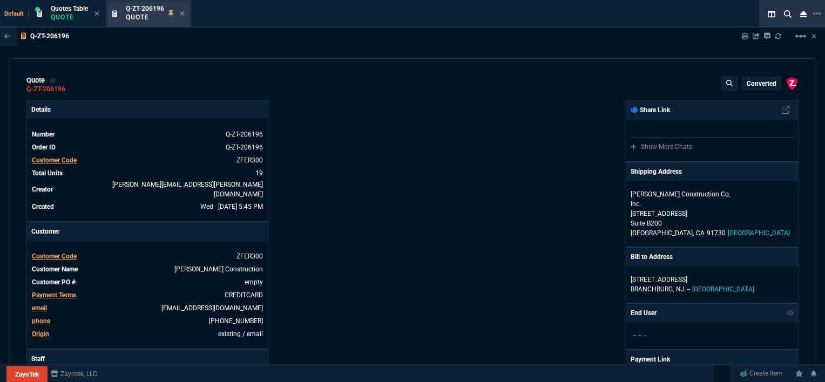
type input "0"
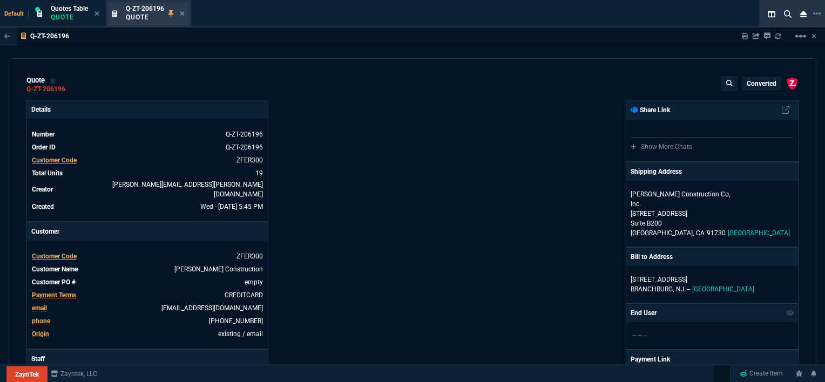
type input "0"
click at [799, 38] on mat-icon "linear_scale" at bounding box center [801, 36] width 13 height 13
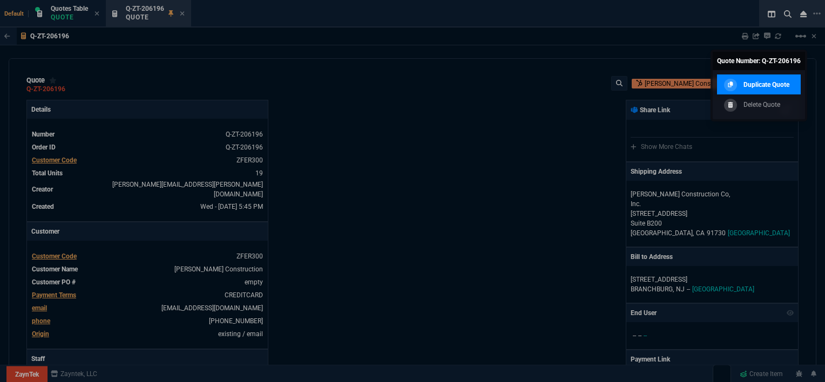
click at [752, 85] on p "Duplicate Quote" at bounding box center [767, 85] width 46 height 10
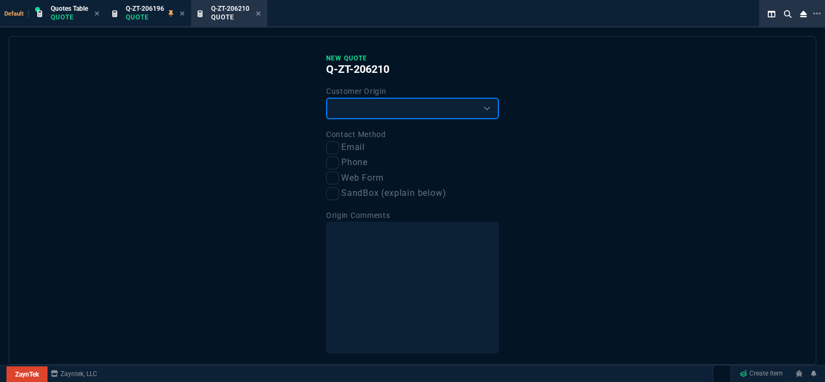
click at [379, 113] on select "Existing Customer Amazon Lead (first order) Website Lead (first order) Called (…" at bounding box center [412, 109] width 173 height 22
select select "existing"
click at [326, 98] on select "Existing Customer Amazon Lead (first order) Website Lead (first order) Called (…" at bounding box center [412, 109] width 173 height 22
click at [331, 152] on input "Email" at bounding box center [332, 148] width 13 height 13
checkbox input "true"
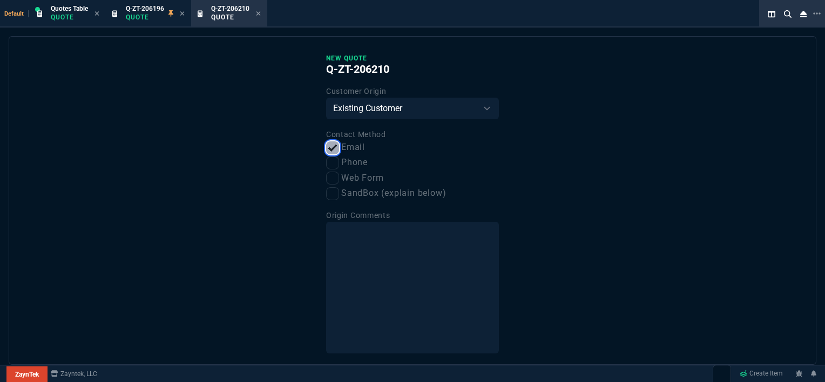
scroll to position [41, 0]
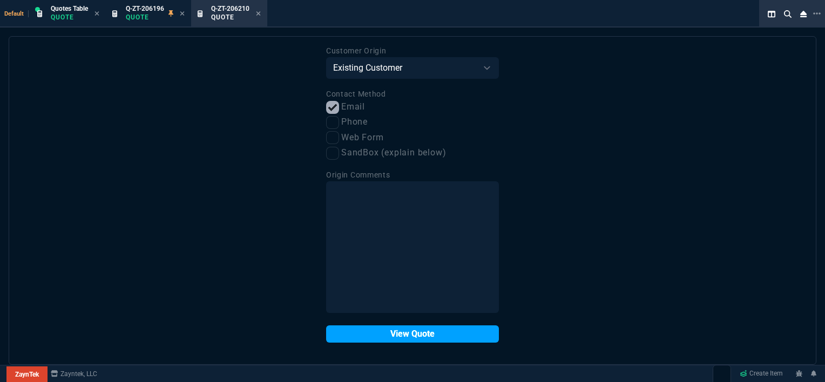
click at [412, 339] on button "View Quote" at bounding box center [412, 334] width 173 height 17
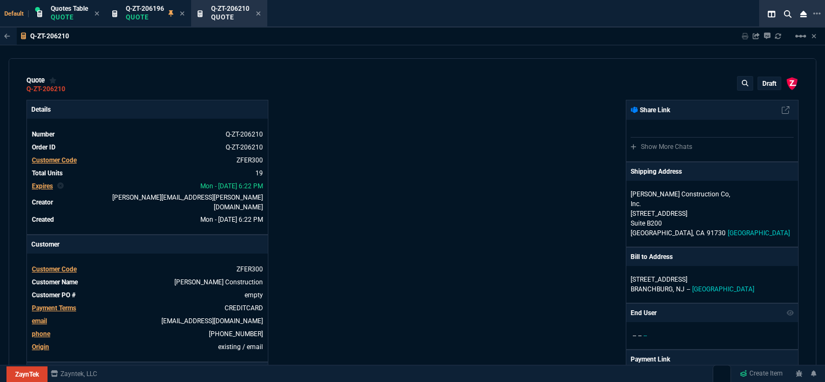
type input "0"
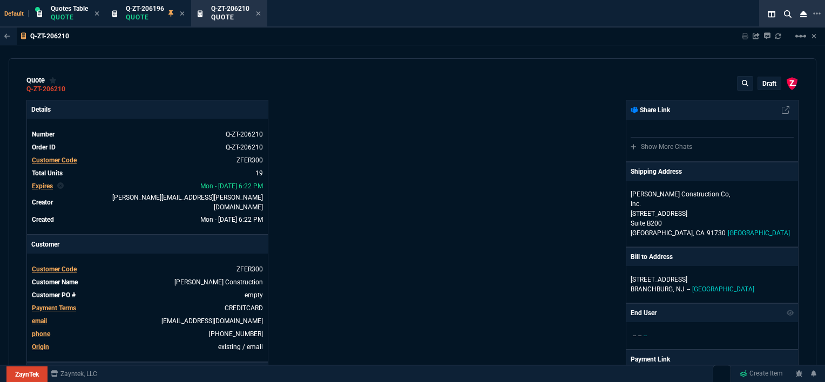
type input "0"
click at [745, 209] on p "[STREET_ADDRESS]" at bounding box center [712, 214] width 163 height 10
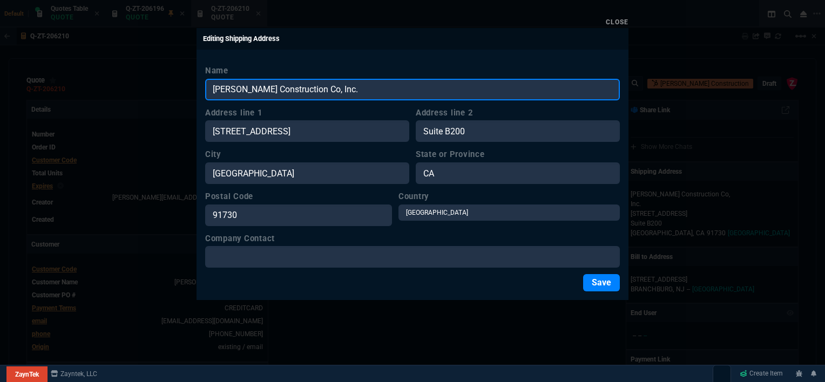
drag, startPoint x: 412, startPoint y: 89, endPoint x: 158, endPoint y: 67, distance: 255.4
click at [158, 67] on div "Close Editing Shipping Address Name [PERSON_NAME] Construction Co, Inc. Address…" at bounding box center [412, 191] width 825 height 382
paste input "Power West LLC - [DATE][PERSON_NAME]"
type input "[PERSON_NAME] Power West LLC - [DATE][PERSON_NAME]"
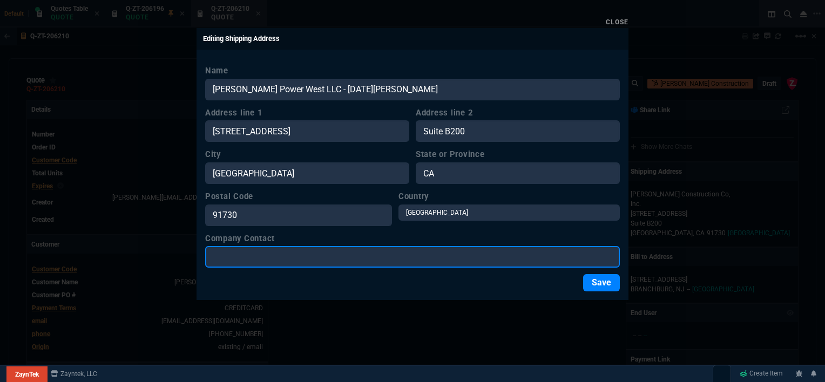
click at [337, 254] on input "Company Contact" at bounding box center [412, 257] width 415 height 22
paste input "[PERSON_NAME] Power West LLC - [DATE][PERSON_NAME]"
click at [315, 253] on input "[PERSON_NAME] Power West LLC - [DATE][PERSON_NAME]" at bounding box center [412, 257] width 415 height 22
type input "[DATE][PERSON_NAME]"
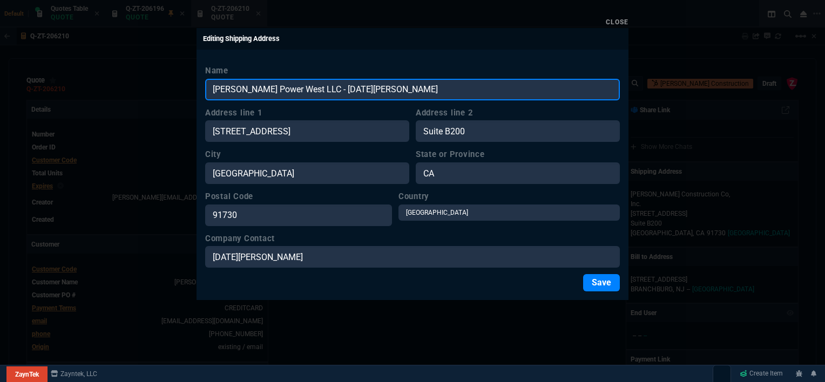
click at [395, 84] on input "[PERSON_NAME] Power West LLC - [DATE][PERSON_NAME]" at bounding box center [412, 90] width 415 height 22
type input "[PERSON_NAME] Power West LLC"
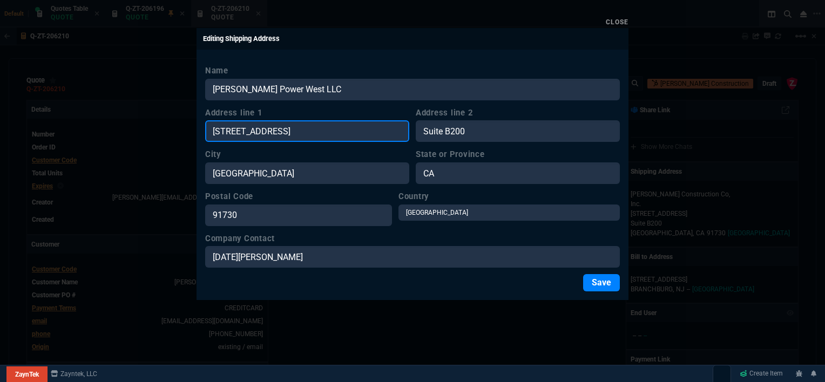
click at [316, 137] on input "[STREET_ADDRESS]" at bounding box center [307, 131] width 204 height 22
drag, startPoint x: 351, startPoint y: 132, endPoint x: 186, endPoint y: 129, distance: 165.3
click at [186, 129] on div "Close Editing Shipping Address Name [PERSON_NAME] Power West LLC Address line 1…" at bounding box center [412, 191] width 825 height 382
paste input "[STREET_ADDRESS]"
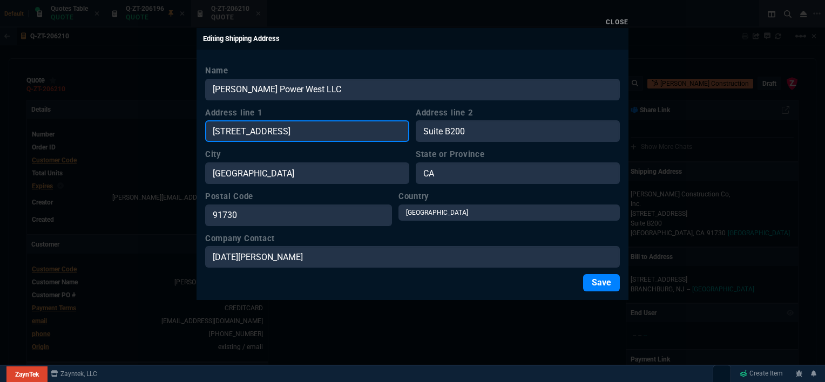
type input "[STREET_ADDRESS]"
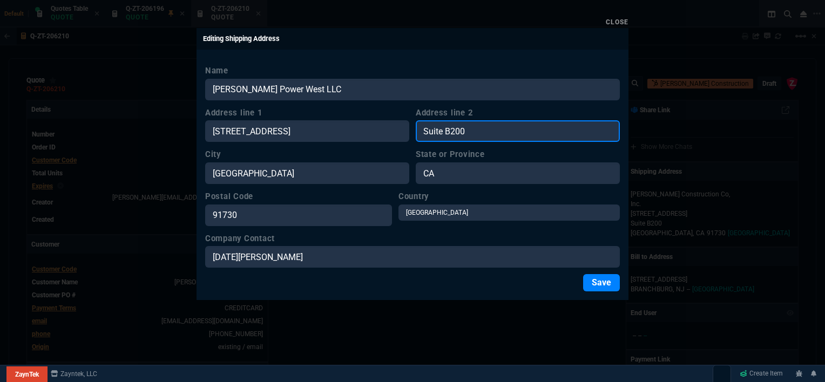
scroll to position [0, 0]
drag, startPoint x: 481, startPoint y: 131, endPoint x: 411, endPoint y: 129, distance: 70.2
click at [411, 129] on div "Address line [STREET_ADDRESS] Address [GEOGRAPHIC_DATA]" at bounding box center [412, 125] width 415 height 36
paste input "[STREET_ADDRESS]"
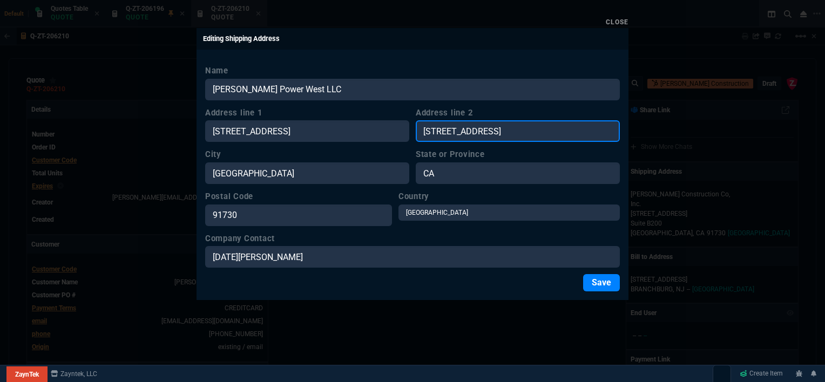
type input "[STREET_ADDRESS]"
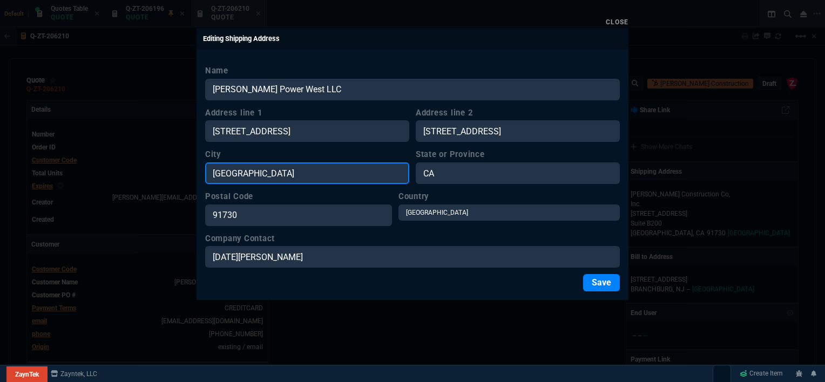
scroll to position [0, 0]
drag, startPoint x: 307, startPoint y: 178, endPoint x: 172, endPoint y: 169, distance: 135.4
click at [172, 169] on div "Close Editing Shipping Address Name [PERSON_NAME] Power West LLC Address line […" at bounding box center [412, 191] width 825 height 382
paste input "[STREET_ADDRESS]"
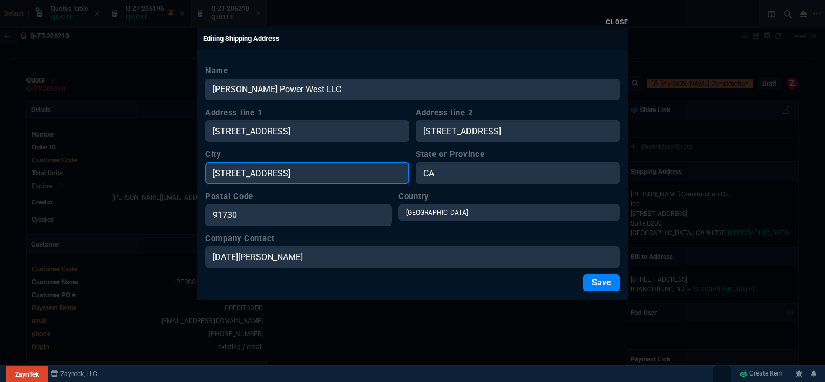
type input "[STREET_ADDRESS]"
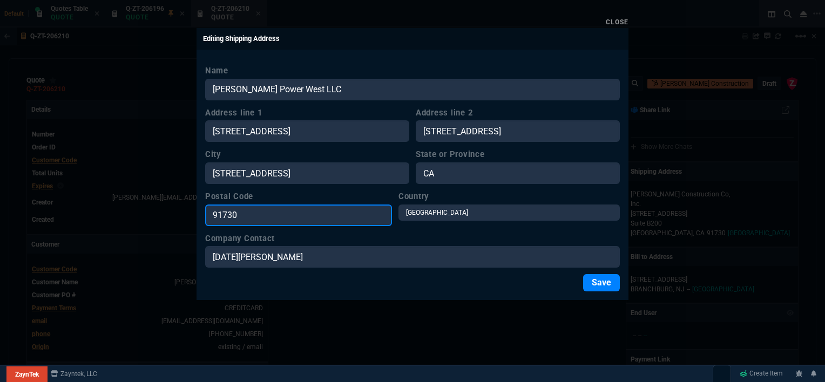
scroll to position [0, 0]
drag, startPoint x: 268, startPoint y: 217, endPoint x: 179, endPoint y: 213, distance: 88.7
click at [179, 213] on div "Close Editing Shipping Address Name [PERSON_NAME] Power West LLC Address line […" at bounding box center [412, 191] width 825 height 382
paste input "[STREET_ADDRESS]"
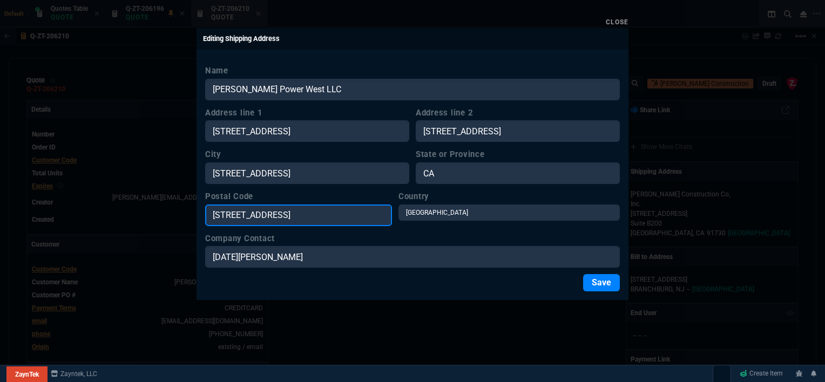
click at [377, 210] on input "[STREET_ADDRESS]" at bounding box center [298, 216] width 187 height 22
type input "92614"
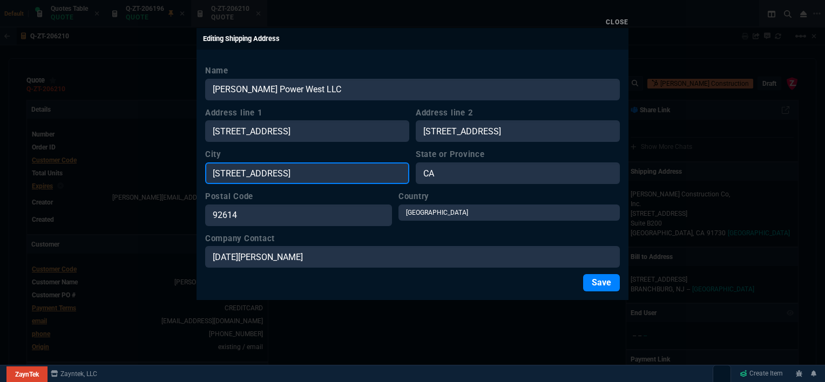
click at [344, 172] on input "[STREET_ADDRESS]" at bounding box center [307, 174] width 204 height 22
click at [335, 171] on input "[GEOGRAPHIC_DATA]" at bounding box center [307, 174] width 204 height 22
type input "IRVINE"
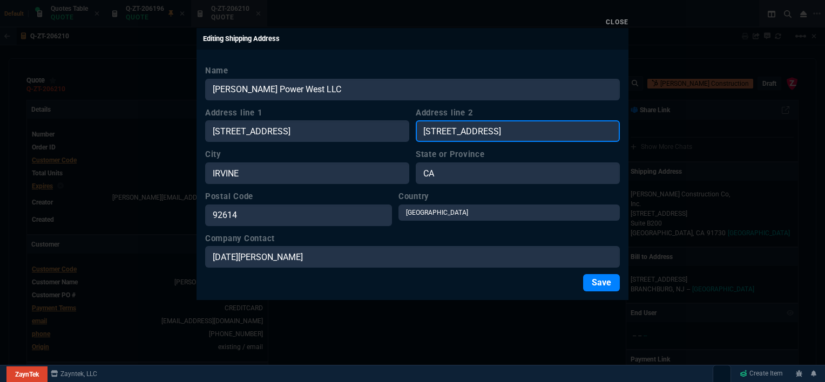
drag, startPoint x: 506, startPoint y: 130, endPoint x: 513, endPoint y: 128, distance: 7.2
click at [506, 130] on input "[STREET_ADDRESS]" at bounding box center [518, 131] width 204 height 22
click at [511, 128] on input "[STREET_ADDRESS]" at bounding box center [518, 131] width 204 height 22
drag, startPoint x: 545, startPoint y: 130, endPoint x: 483, endPoint y: 131, distance: 61.6
click at [483, 131] on input "[STREET_ADDRESS]" at bounding box center [518, 131] width 204 height 22
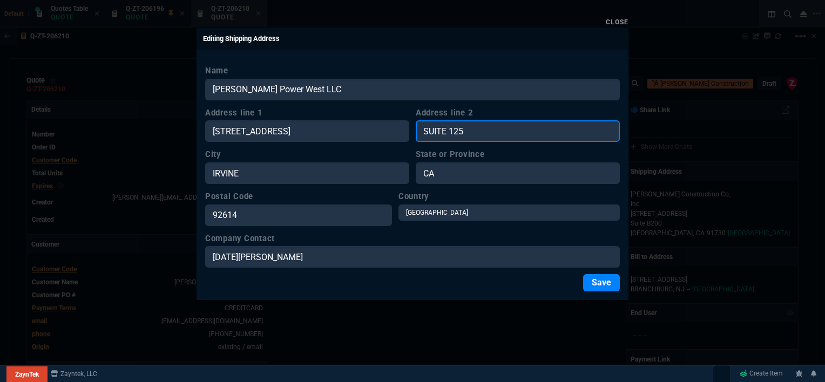
type input "SUITE 125"
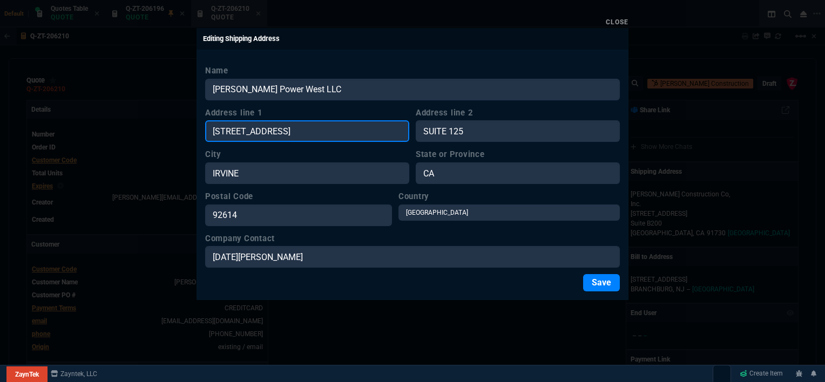
click at [279, 138] on input "[STREET_ADDRESS]" at bounding box center [307, 131] width 204 height 22
drag, startPoint x: 323, startPoint y: 130, endPoint x: 398, endPoint y: 129, distance: 74.6
click at [398, 129] on input "[STREET_ADDRESS]" at bounding box center [307, 131] width 204 height 22
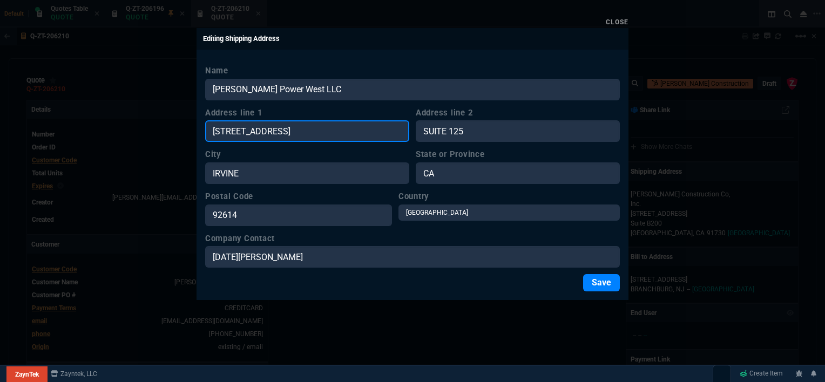
drag, startPoint x: 385, startPoint y: 131, endPoint x: 310, endPoint y: 132, distance: 75.1
click at [310, 132] on input "[STREET_ADDRESS]" at bounding box center [307, 131] width 204 height 22
type input "2 EXECUTIVE CIRCLE"
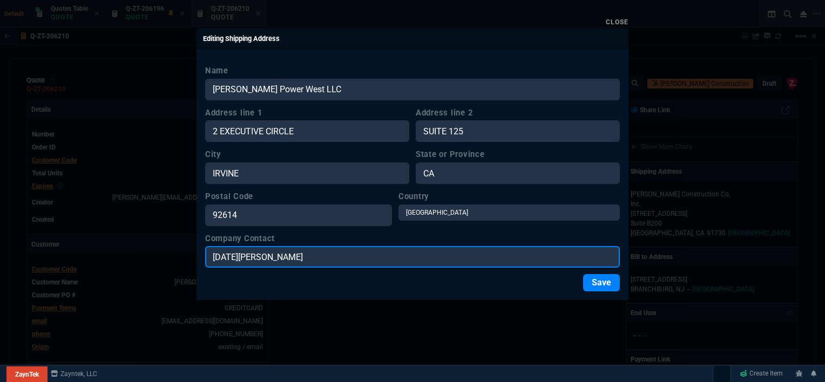
click at [529, 265] on input "[DATE][PERSON_NAME]" at bounding box center [412, 257] width 415 height 22
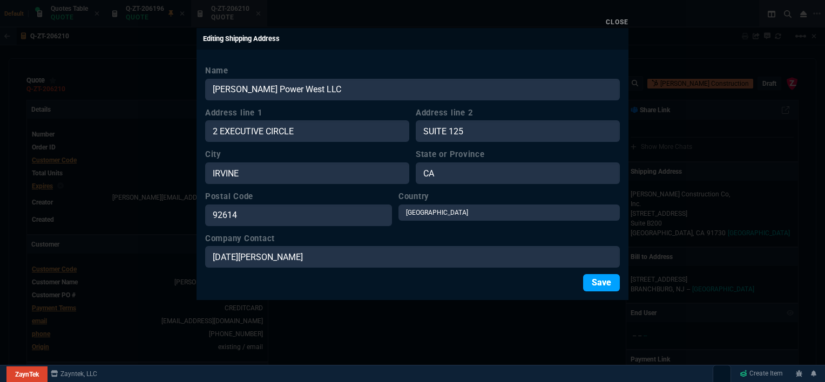
click at [598, 283] on button "Save" at bounding box center [601, 282] width 37 height 17
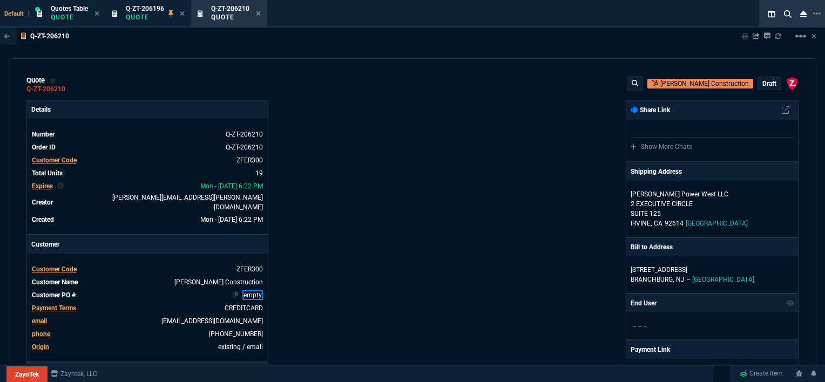
click at [254, 291] on link "empty" at bounding box center [253, 296] width 21 height 10
click at [382, 171] on div "Details Number Q-ZT-206210 Order ID Q-ZT-206210 Customer Code ZFER300 Total Uni…" at bounding box center [219, 383] width 386 height 566
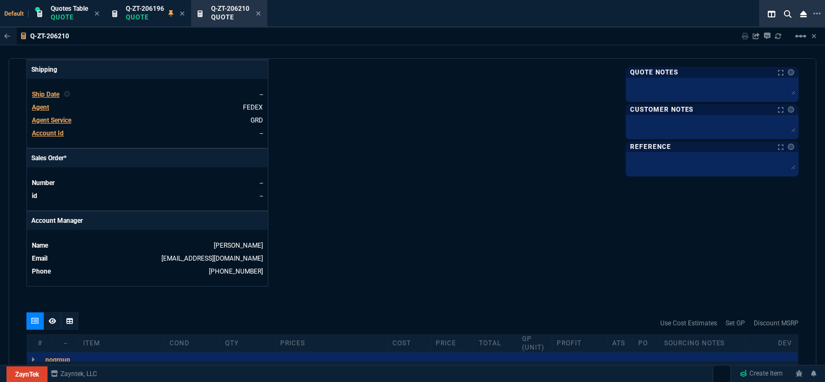
scroll to position [540, 0]
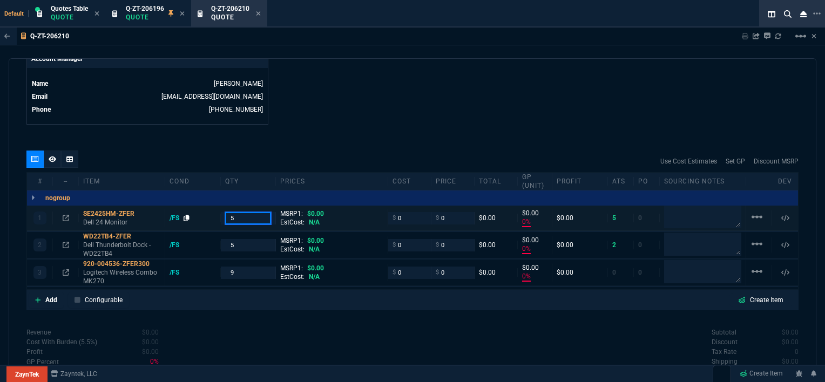
drag, startPoint x: 258, startPoint y: 212, endPoint x: 186, endPoint y: 205, distance: 71.6
click at [186, 206] on div "1 SE2425HM-ZFER Dell 24 Monitor /FS 5 MSRP1: $0.00 EstCost: N/A $ 0 $ 0 $0.00 $…" at bounding box center [412, 218] width 771 height 25
type input "2"
drag, startPoint x: 248, startPoint y: 237, endPoint x: 193, endPoint y: 239, distance: 55.7
click at [193, 239] on div "2 WD22TB4-ZFER Dell Thunderbolt Dock - WD22TB4 /FS 5 MSRP1: $0.00 EstCost: N/A …" at bounding box center [412, 245] width 771 height 26
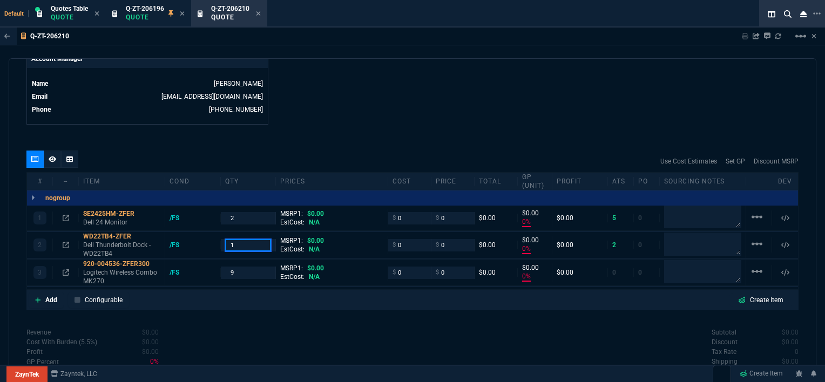
type input "1"
drag, startPoint x: 247, startPoint y: 263, endPoint x: 185, endPoint y: 258, distance: 62.3
click at [185, 260] on div "3 920-004536-ZFER300 Logitech Wireless Combo MK270 /FS 9 MSRP1: $0.00 EstCost: …" at bounding box center [412, 273] width 771 height 26
type input "1"
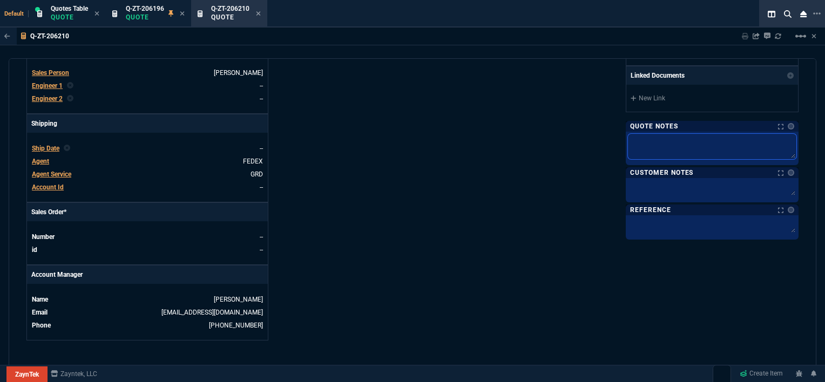
click at [700, 140] on textarea at bounding box center [712, 146] width 169 height 25
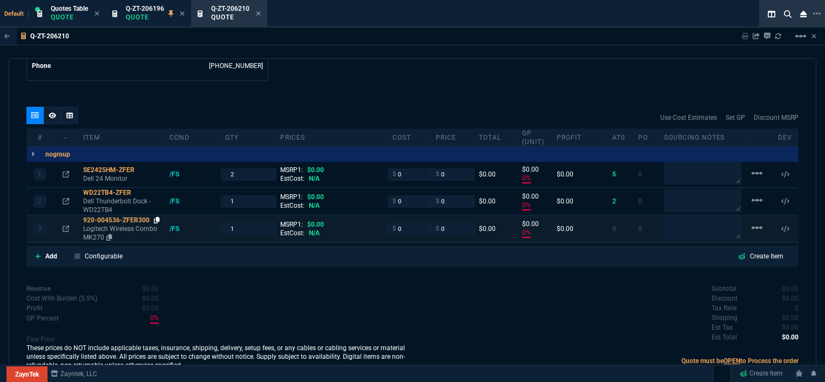
click at [156, 217] on icon at bounding box center [157, 220] width 6 height 6
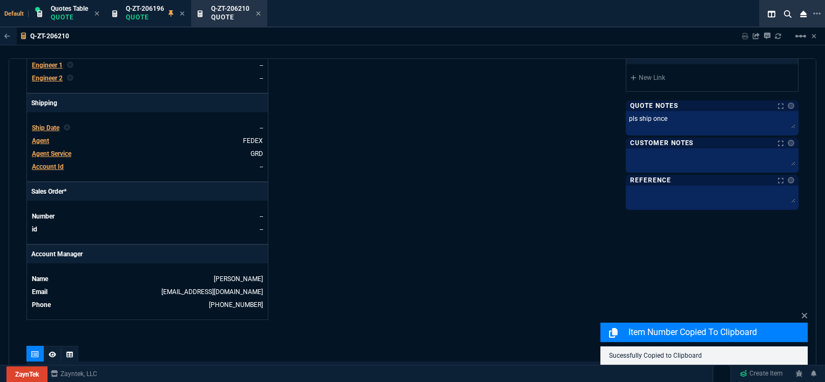
scroll to position [206, 0]
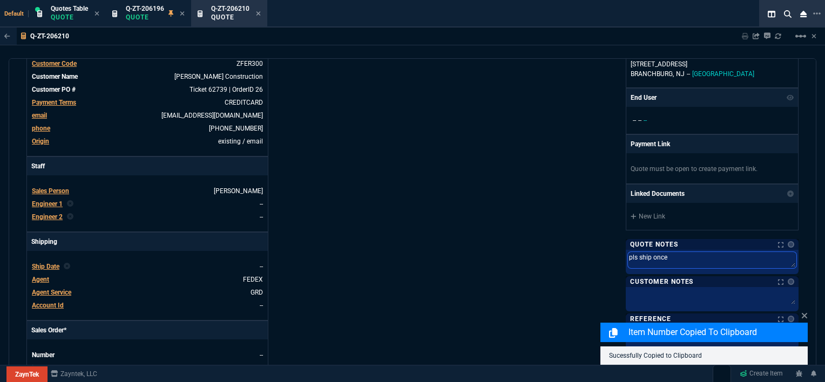
click at [717, 258] on textarea "pls ship once" at bounding box center [712, 260] width 169 height 16
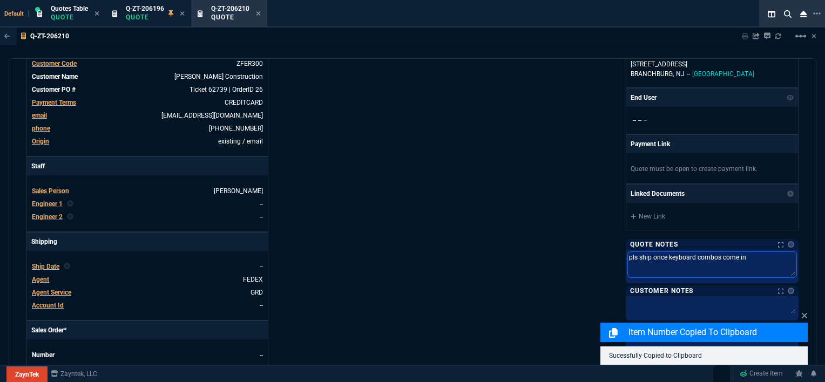
click at [650, 255] on textarea "pls ship once keyboard combos come in" at bounding box center [712, 264] width 169 height 25
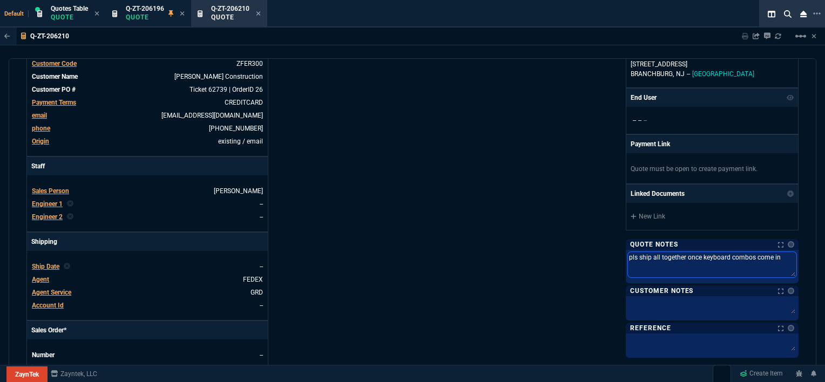
click at [628, 254] on textarea "pls ship all together once keyboard combos come in" at bounding box center [712, 264] width 169 height 25
click at [526, 231] on div "ZaynTek, LLC [STREET_ADDRESS] Share Link Show More Chats Shipping Address [PERS…" at bounding box center [606, 176] width 386 height 565
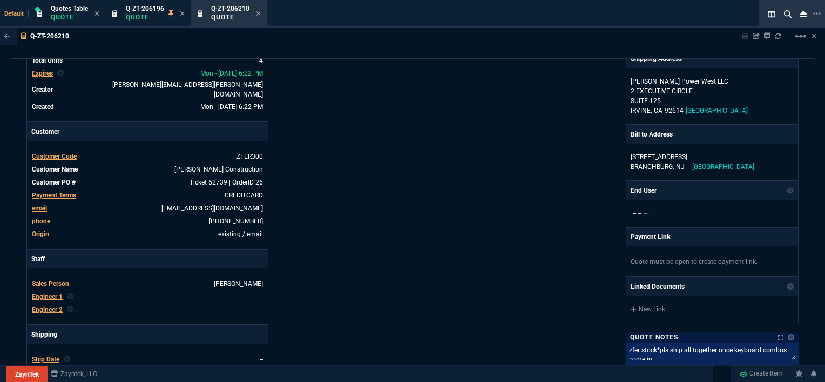
scroll to position [0, 0]
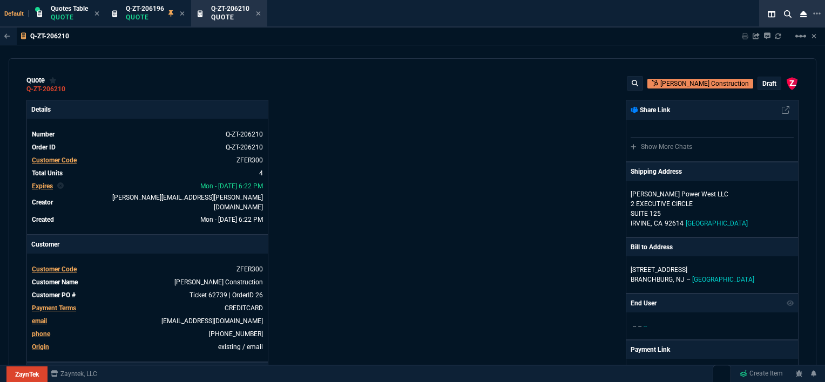
click at [764, 83] on p "draft" at bounding box center [770, 83] width 14 height 9
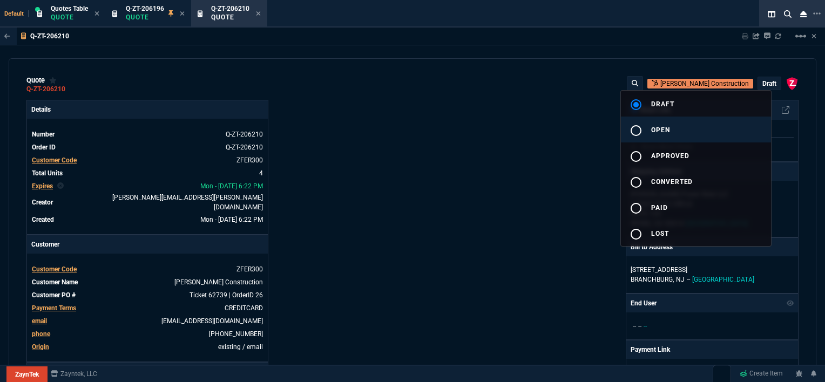
click at [716, 132] on button "radio_button_unchecked open" at bounding box center [696, 130] width 150 height 26
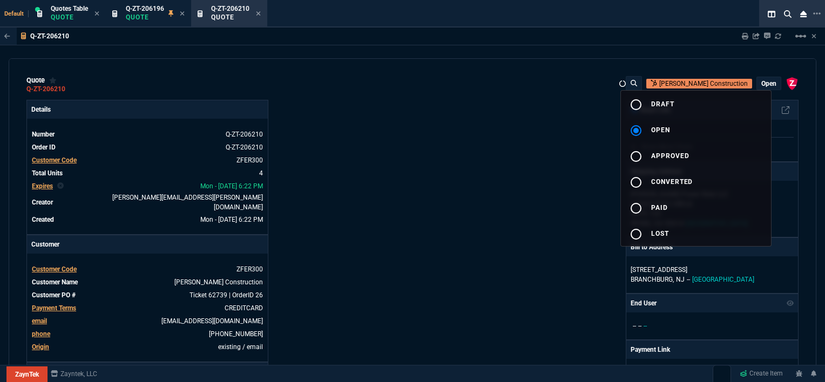
click at [484, 136] on div at bounding box center [412, 191] width 825 height 382
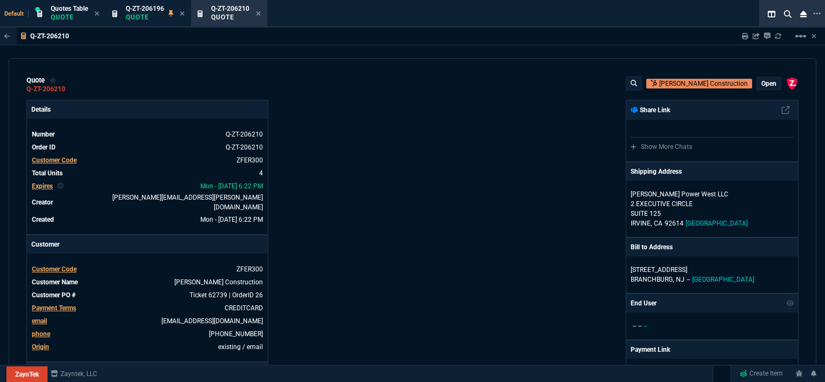
click at [769, 82] on p "open" at bounding box center [769, 83] width 15 height 9
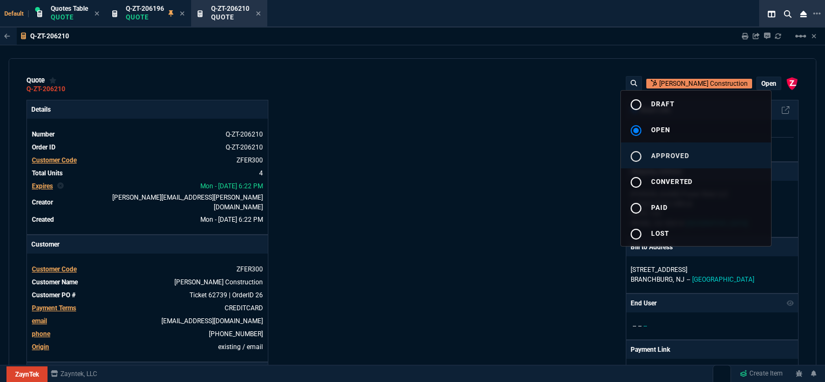
click at [694, 159] on button "radio_button_unchecked approved" at bounding box center [696, 156] width 150 height 26
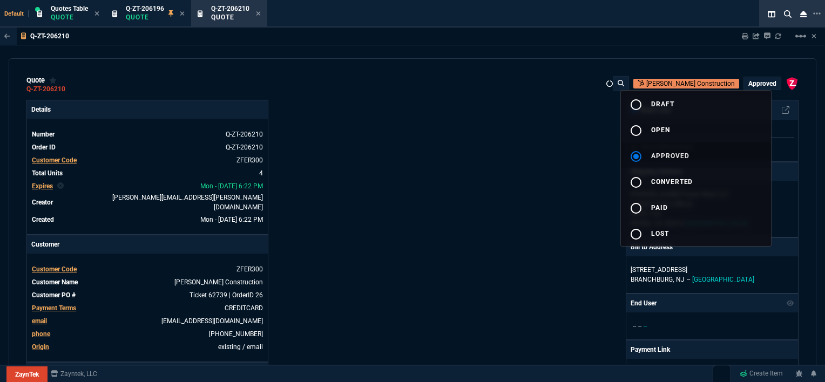
click at [466, 159] on div at bounding box center [412, 191] width 825 height 382
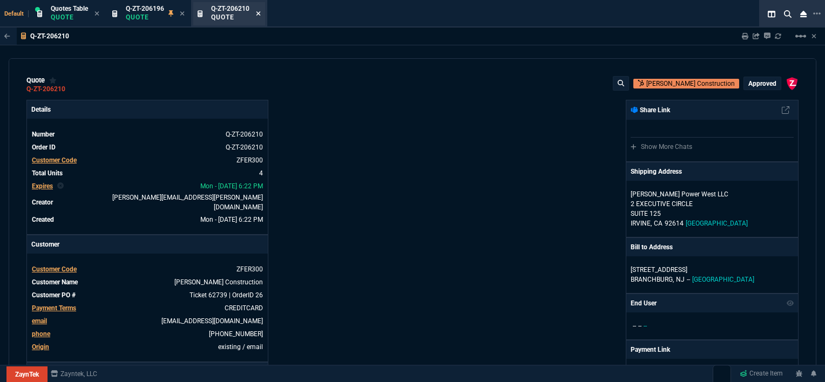
click at [258, 13] on icon at bounding box center [258, 13] width 5 height 6
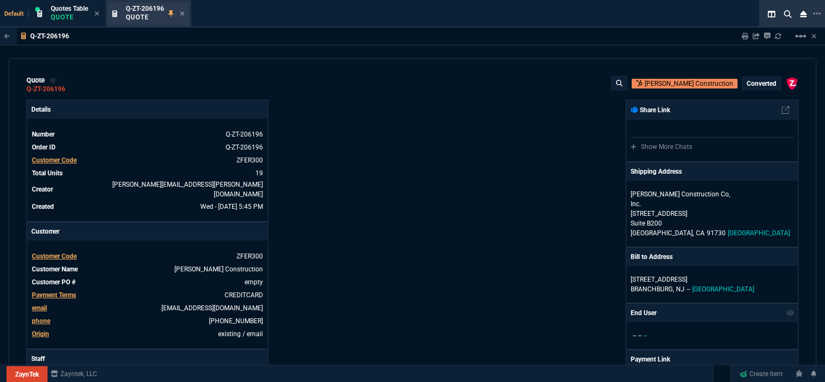
click at [187, 12] on div "Q-ZT-206196 Quote" at bounding box center [148, 13] width 81 height 23
click at [184, 11] on icon at bounding box center [182, 13] width 5 height 6
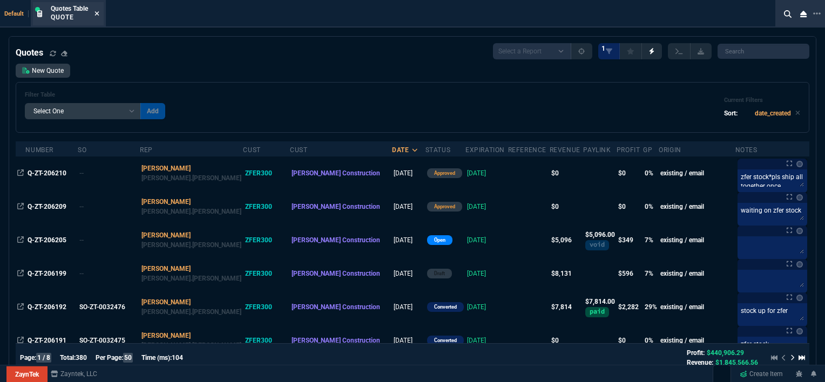
click at [97, 11] on icon at bounding box center [97, 13] width 5 height 6
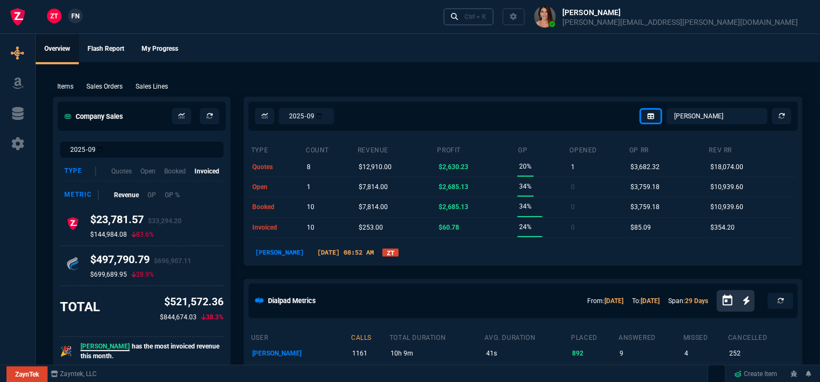
click at [486, 18] on div "Ctrl + K" at bounding box center [476, 16] width 22 height 9
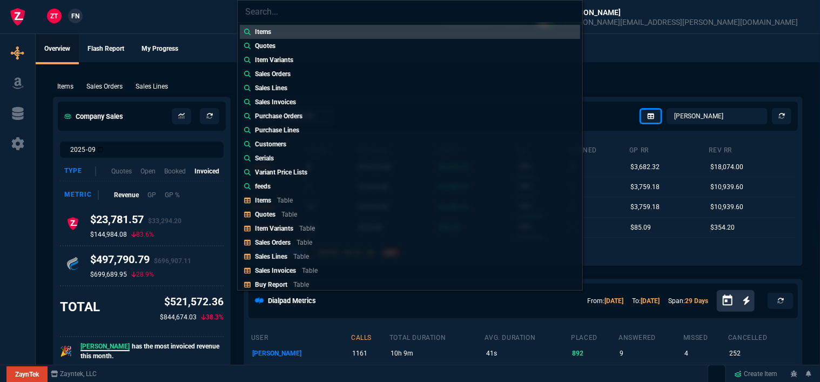
click at [288, 216] on p "Table" at bounding box center [289, 215] width 16 height 8
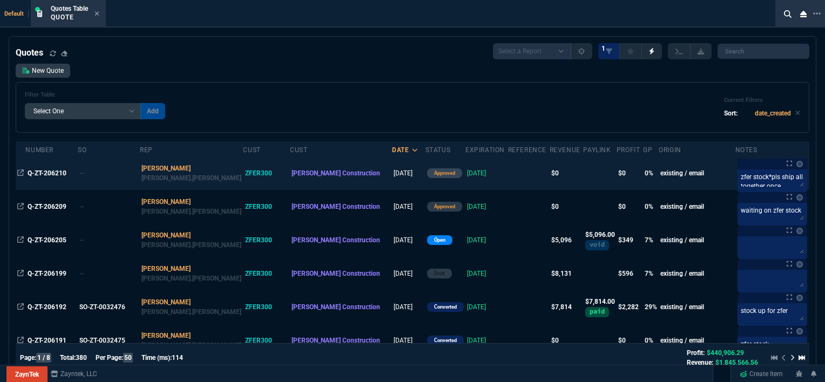
click at [508, 177] on td at bounding box center [529, 173] width 42 height 33
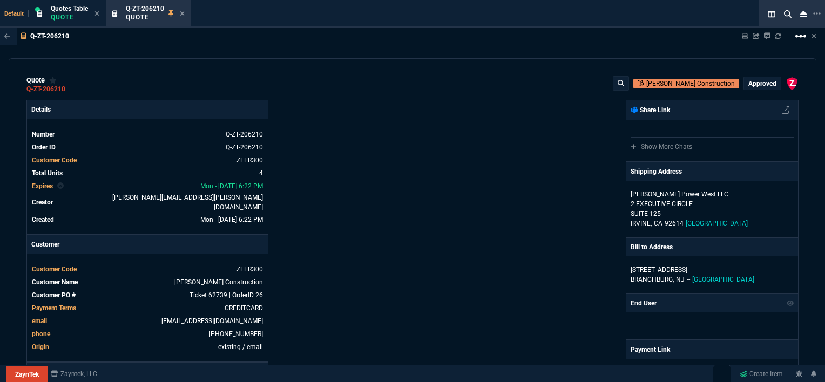
click at [801, 36] on mat-icon "linear_scale" at bounding box center [801, 36] width 13 height 13
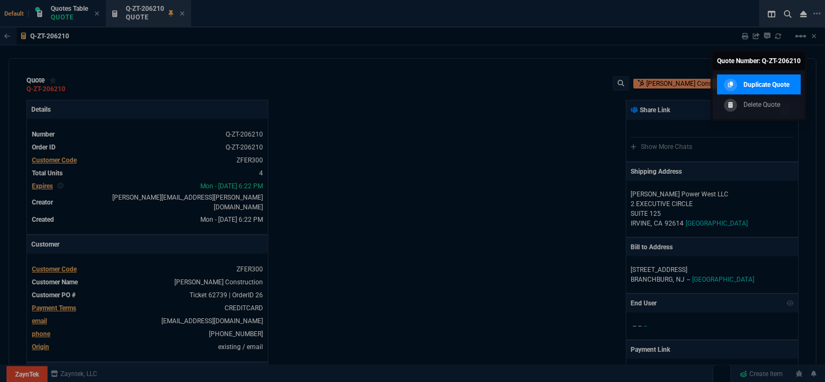
click at [753, 92] on link "Duplicate Quote" at bounding box center [759, 85] width 84 height 21
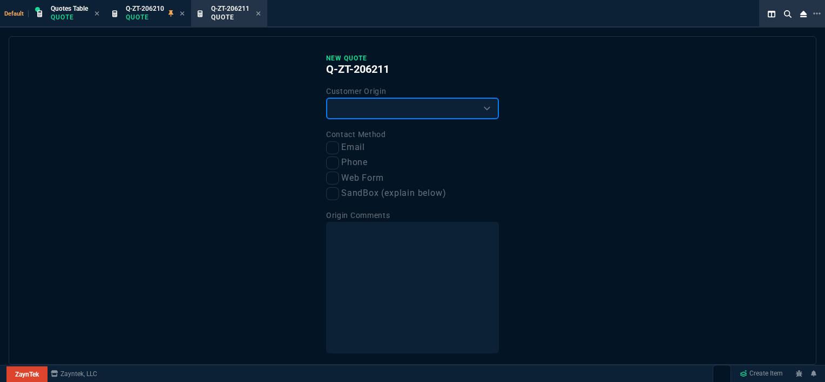
click at [377, 116] on select "Existing Customer Amazon Lead (first order) Website Lead (first order) Called (…" at bounding box center [412, 109] width 173 height 22
click at [326, 98] on select "Existing Customer Amazon Lead (first order) Website Lead (first order) Called (…" at bounding box center [412, 109] width 173 height 22
click at [334, 144] on input "Email" at bounding box center [332, 148] width 13 height 13
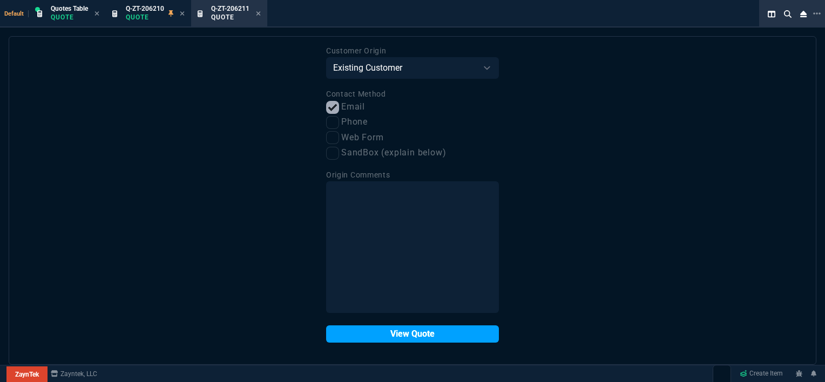
click at [394, 334] on button "View Quote" at bounding box center [412, 334] width 173 height 17
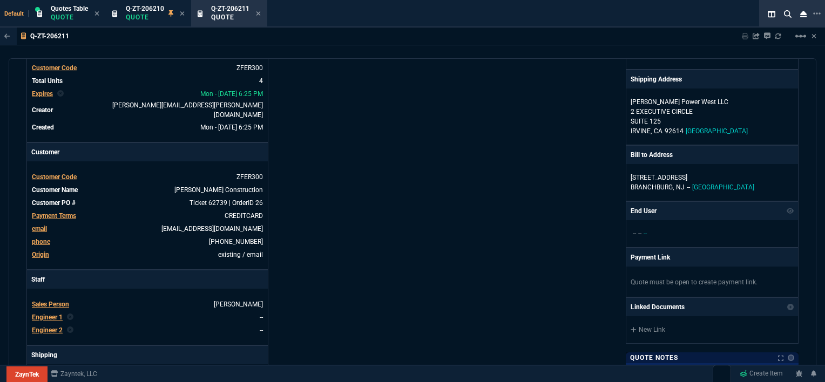
scroll to position [216, 0]
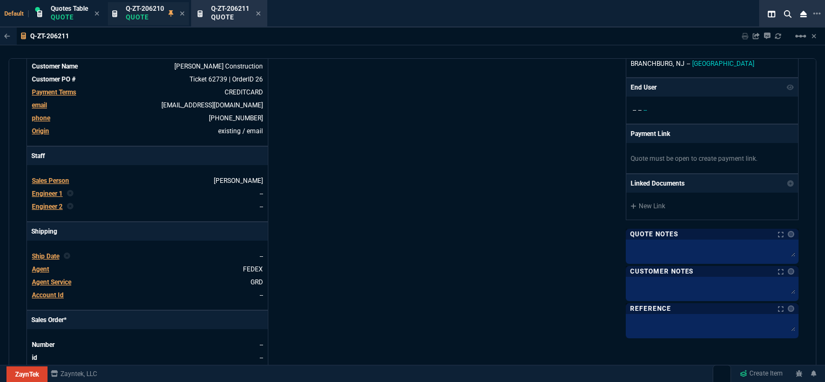
click at [131, 8] on span "Q-ZT-206210" at bounding box center [145, 9] width 38 height 8
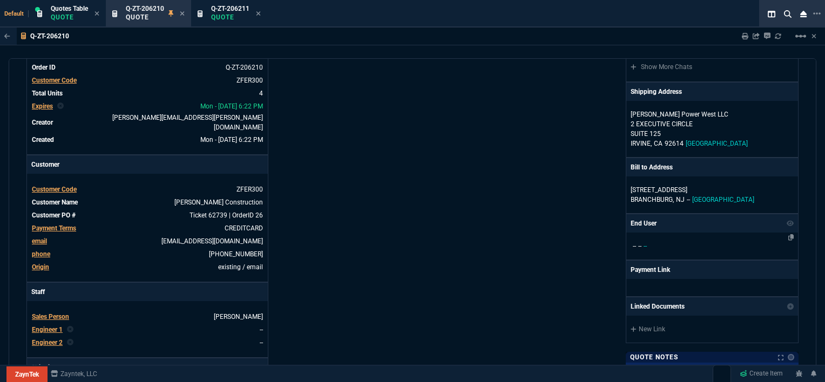
scroll to position [162, 0]
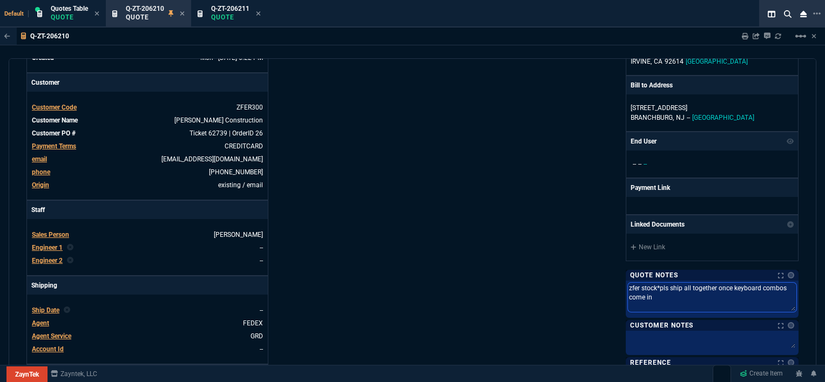
click at [666, 297] on textarea "zfer stock*pls ship all together once keyboard combos come in" at bounding box center [712, 297] width 169 height 29
drag, startPoint x: 666, startPoint y: 297, endPoint x: 531, endPoint y: 264, distance: 138.5
click at [531, 264] on div "ZaynTek, LLC [STREET_ADDRESS] Share Link Show More Chats Shipping Address [PERS…" at bounding box center [606, 220] width 386 height 565
click at [229, 8] on span "Q-ZT-206211" at bounding box center [230, 9] width 38 height 8
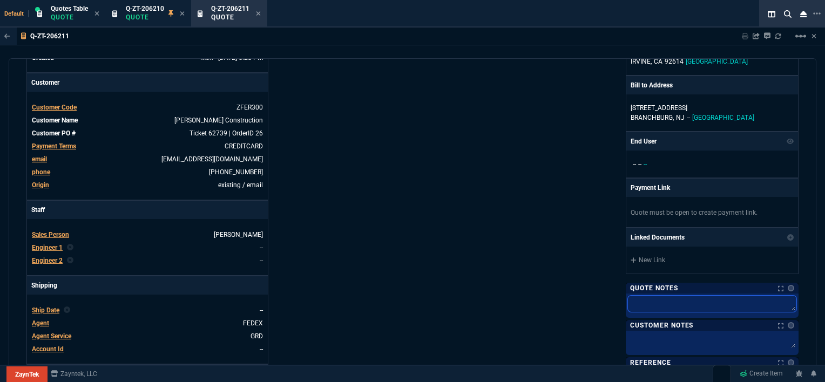
click at [666, 305] on textarea at bounding box center [712, 304] width 169 height 16
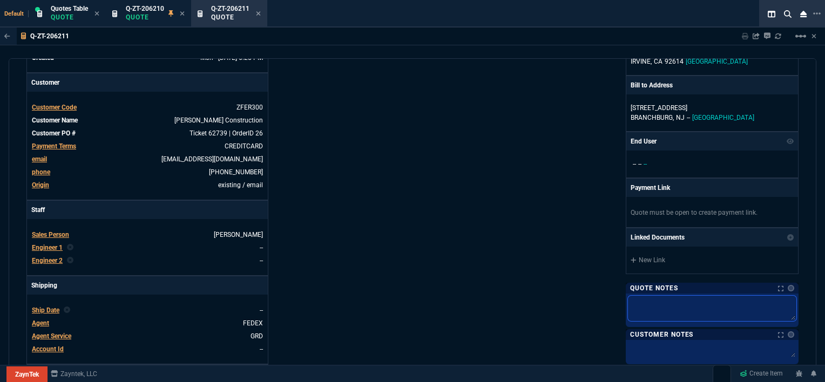
paste textarea "zfer stock*pls ship all together once keyboard combos come in"
click at [433, 165] on div "ZaynTek, LLC [STREET_ADDRESS] Share Link Show More Chats Shipping Address [PERS…" at bounding box center [606, 220] width 386 height 565
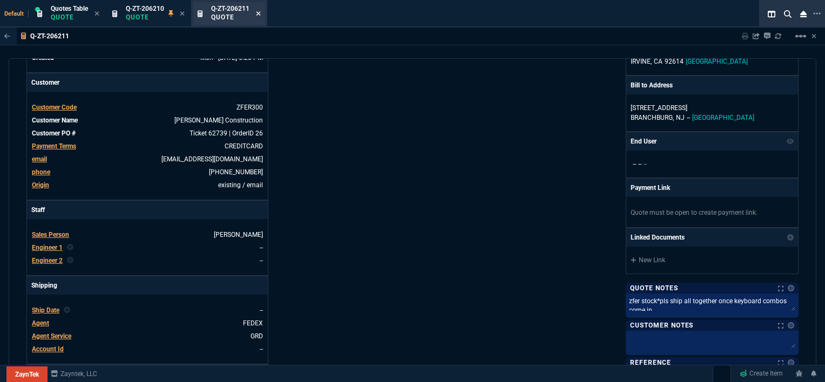
click at [259, 15] on icon at bounding box center [258, 13] width 5 height 6
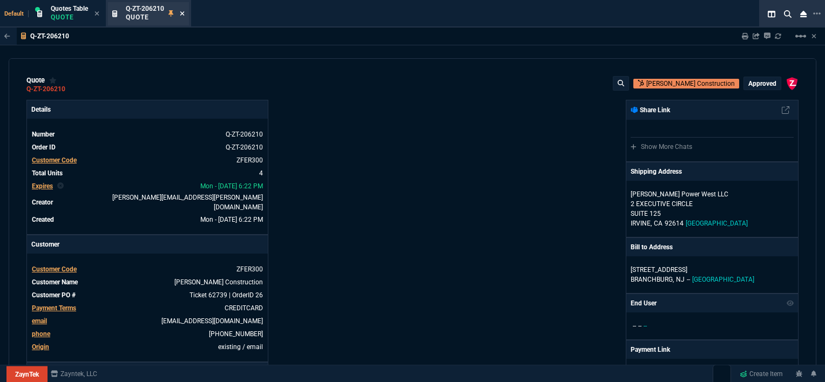
click at [183, 12] on icon at bounding box center [182, 13] width 5 height 6
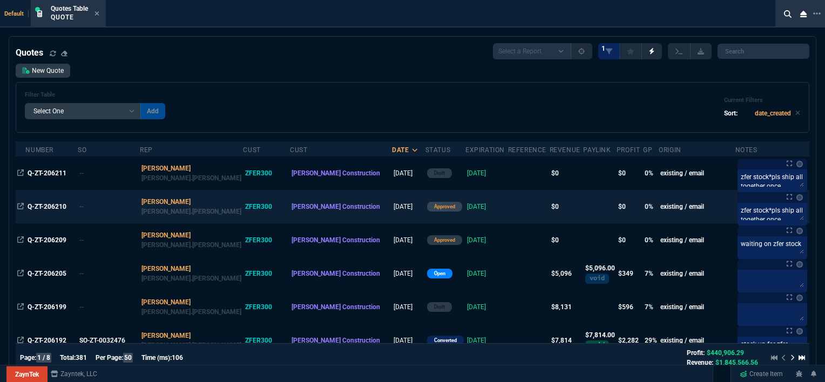
click at [508, 205] on td at bounding box center [529, 206] width 42 height 33
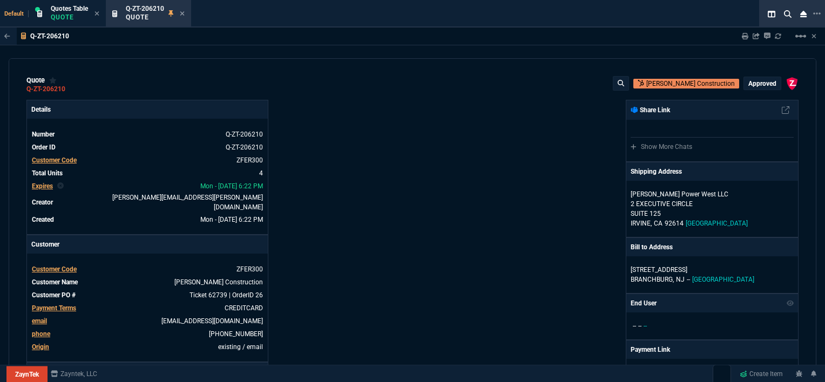
click at [769, 81] on p "approved" at bounding box center [763, 83] width 28 height 9
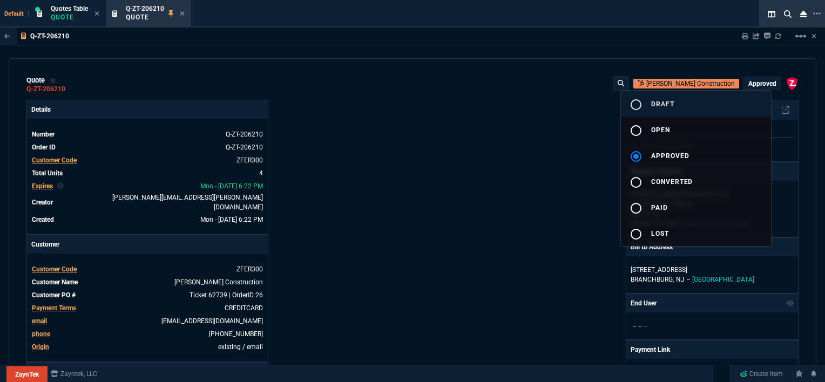
click at [683, 106] on button "radio_button_unchecked draft" at bounding box center [696, 104] width 150 height 26
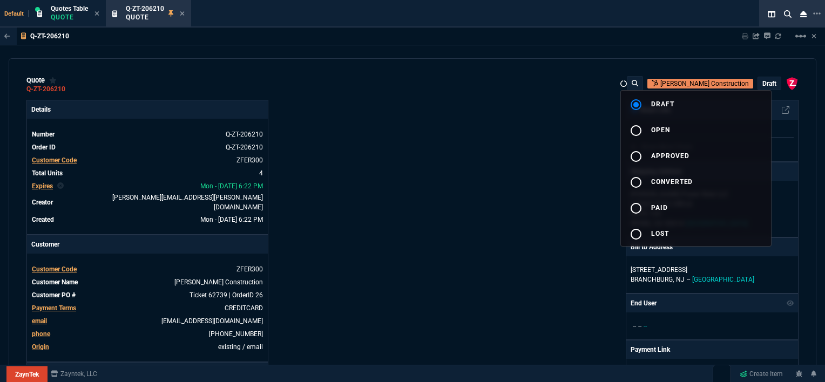
click at [462, 149] on div at bounding box center [412, 191] width 825 height 382
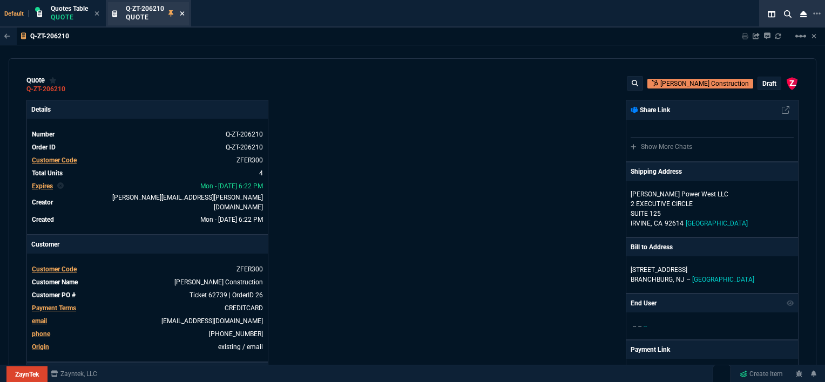
click at [181, 11] on icon at bounding box center [182, 13] width 5 height 6
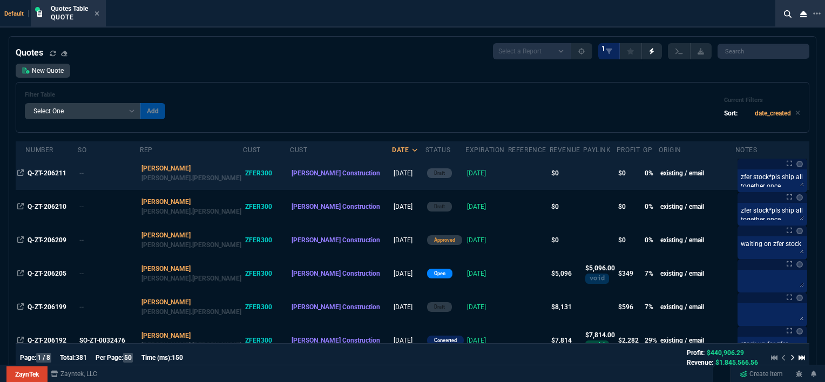
click at [508, 180] on td at bounding box center [529, 173] width 42 height 33
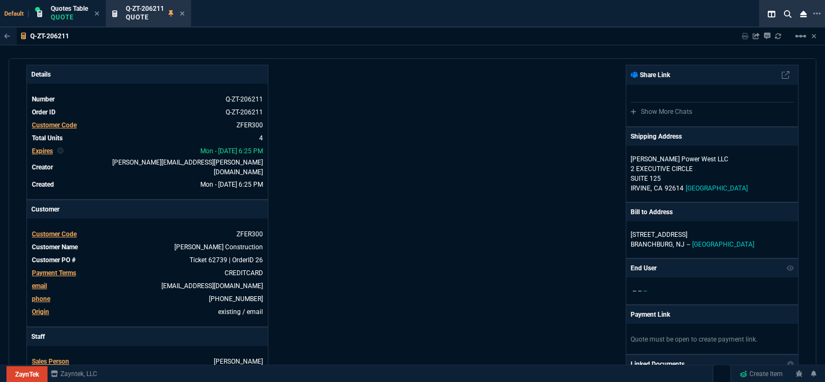
scroll to position [54, 0]
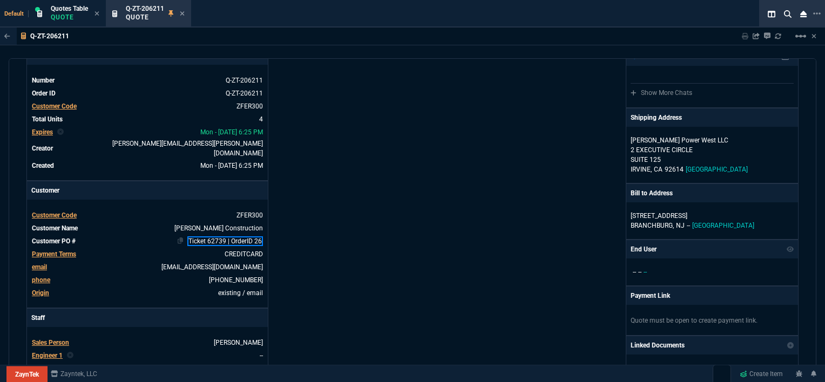
click at [261, 237] on link "Ticket 62739 | OrderID 26" at bounding box center [225, 242] width 76 height 10
click at [313, 213] on div "Details Number Q-ZT-206211 Order ID Q-ZT-206211 Customer Code ZFER300 Total Uni…" at bounding box center [219, 328] width 386 height 565
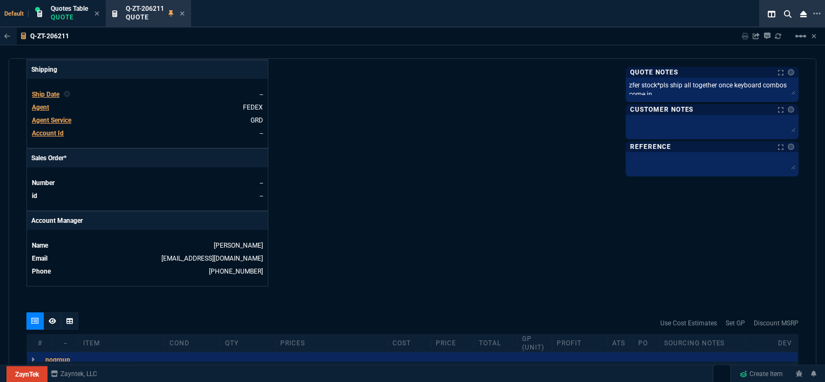
scroll to position [540, 0]
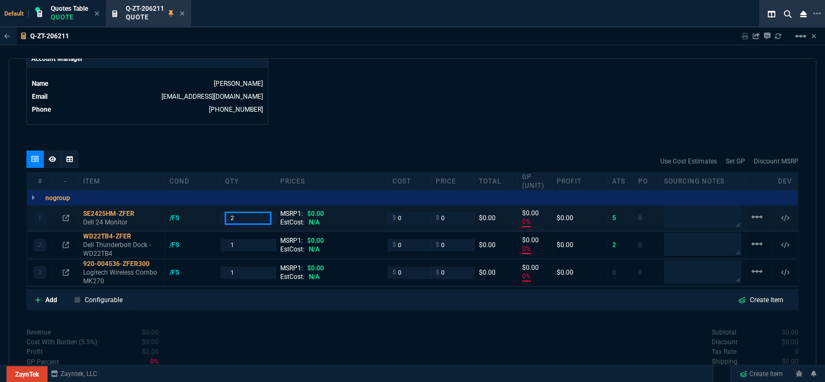
drag, startPoint x: 246, startPoint y: 211, endPoint x: 203, endPoint y: 198, distance: 44.6
click at [203, 206] on div "1 SE2425HM-ZFER Dell 24 Monitor /FS 2 MSRP1: $0.00 EstCost: N/A $ 0 $ 0 $0.00 $…" at bounding box center [412, 218] width 771 height 25
drag, startPoint x: 239, startPoint y: 238, endPoint x: 199, endPoint y: 233, distance: 40.3
click at [199, 233] on div "2 WD22TB4-ZFER Dell Thunderbolt Dock - WD22TB4 /FS 1 MSRP1: $0.00 EstCost: N/A …" at bounding box center [412, 245] width 771 height 26
drag, startPoint x: 244, startPoint y: 268, endPoint x: 194, endPoint y: 253, distance: 51.9
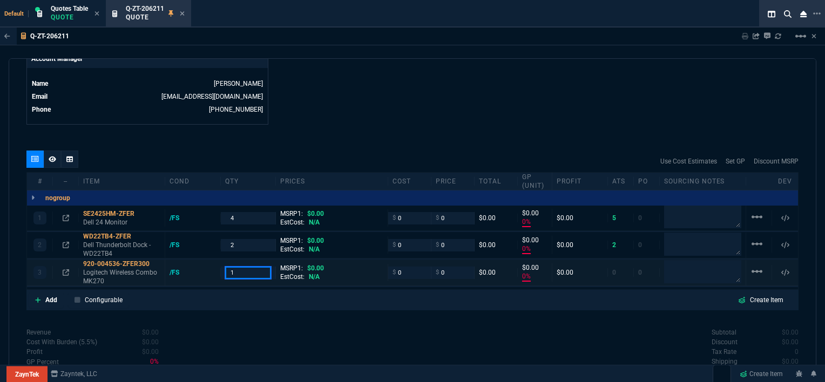
click at [194, 260] on div "3 920-004536-ZFER300 Logitech Wireless Combo MK270 /FS 1 MSRP1: $0.00 EstCost: …" at bounding box center [412, 273] width 771 height 26
click at [376, 132] on div "quote Q-ZT-206211 [PERSON_NAME] Construction draft ZaynTek, LLC [STREET_ADDRESS…" at bounding box center [413, 220] width 808 height 325
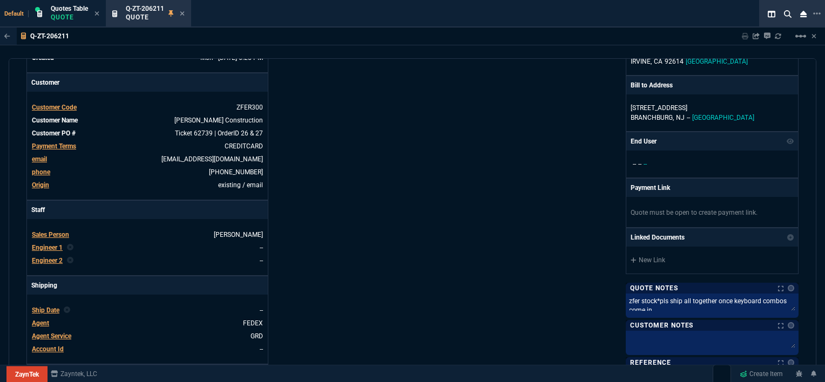
scroll to position [0, 0]
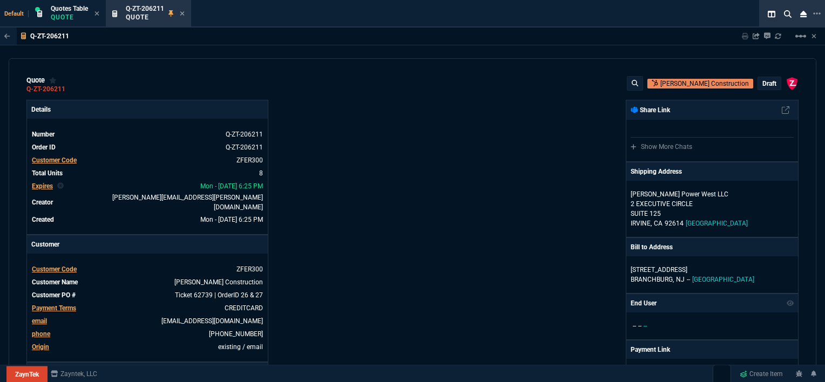
click at [763, 82] on p "draft" at bounding box center [770, 83] width 14 height 9
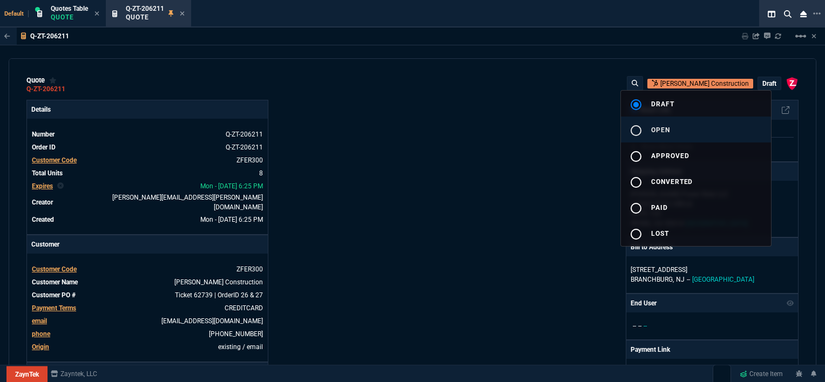
click at [705, 123] on button "radio_button_unchecked open" at bounding box center [696, 130] width 150 height 26
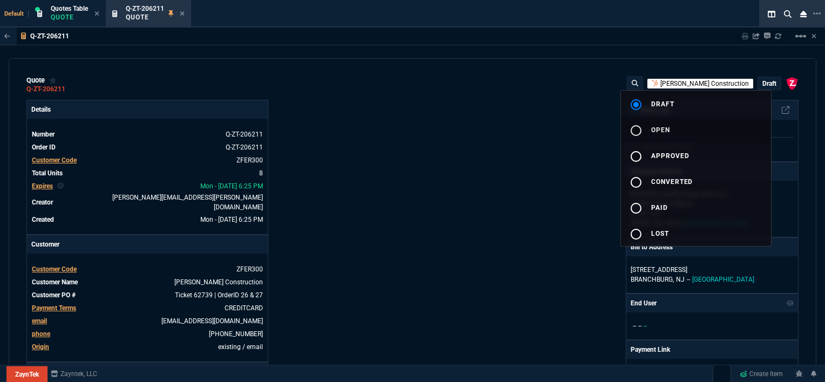
click at [553, 151] on div at bounding box center [412, 191] width 825 height 382
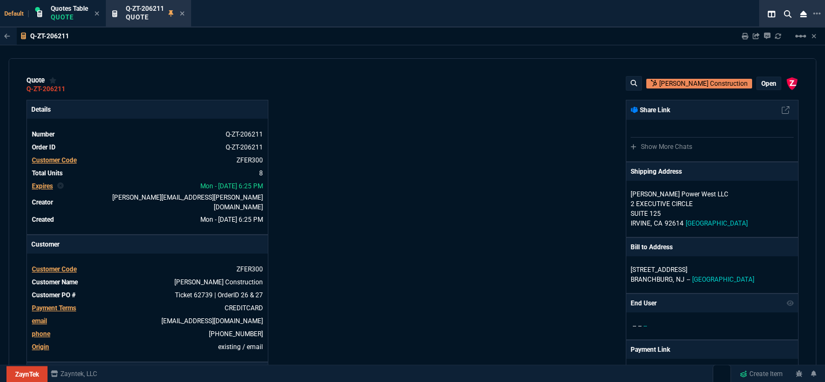
click at [763, 83] on p "open" at bounding box center [769, 83] width 15 height 9
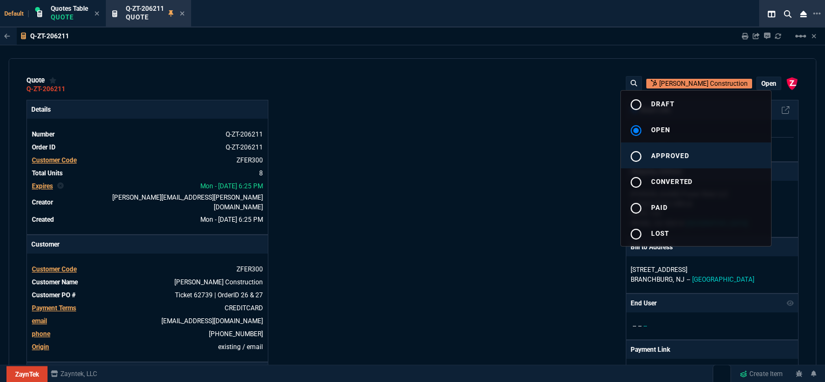
click at [704, 156] on button "radio_button_unchecked approved" at bounding box center [696, 156] width 150 height 26
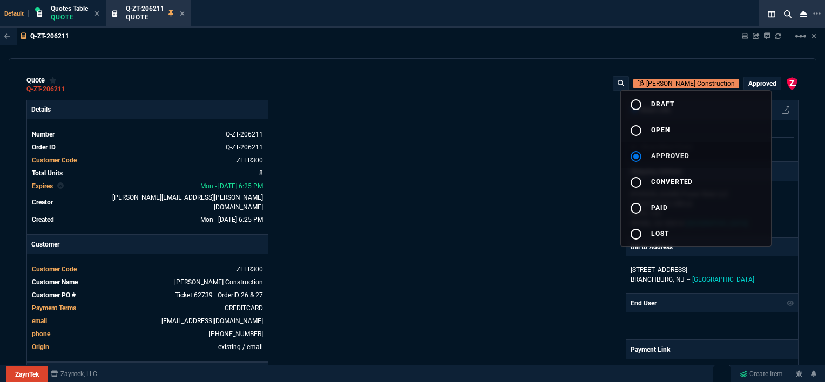
click at [475, 186] on div at bounding box center [412, 191] width 825 height 382
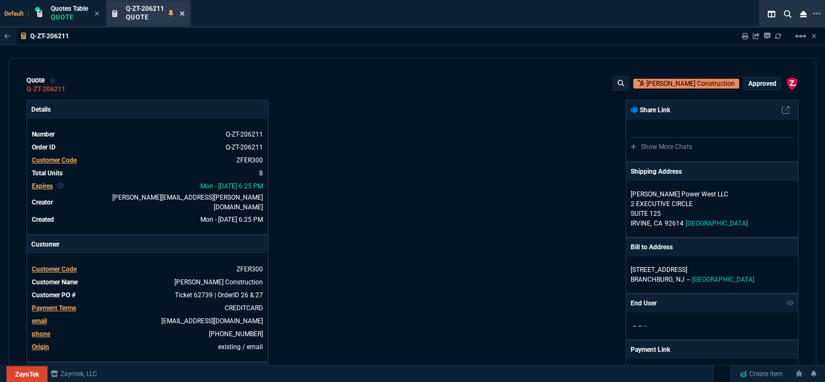
click at [184, 10] on icon at bounding box center [182, 13] width 5 height 6
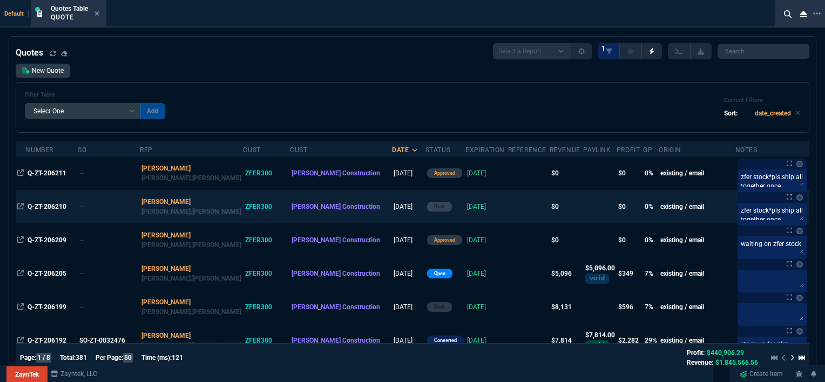
click at [508, 206] on td at bounding box center [529, 206] width 42 height 33
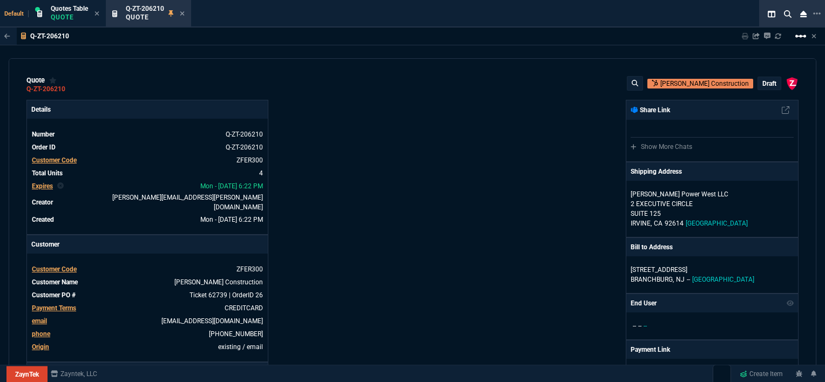
click at [797, 37] on mat-icon "linear_scale" at bounding box center [801, 36] width 13 height 13
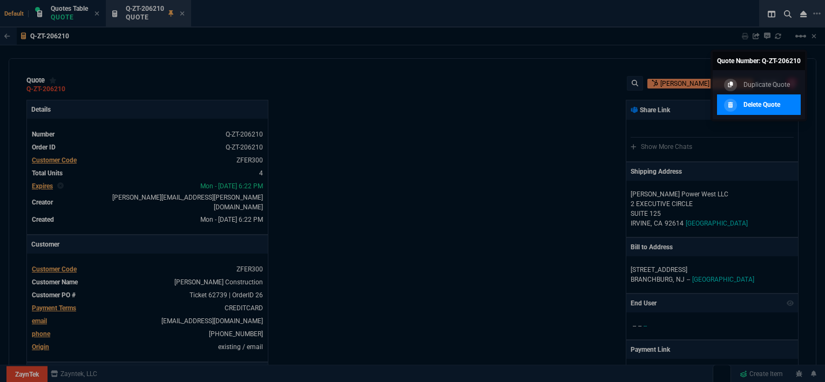
click at [759, 97] on link "Delete Quote" at bounding box center [759, 105] width 84 height 21
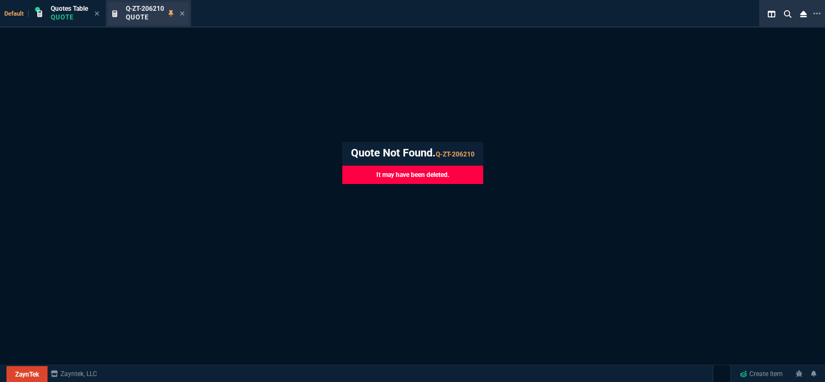
click at [186, 9] on div "Q-ZT-206210 Quote" at bounding box center [148, 13] width 81 height 23
click at [184, 14] on icon at bounding box center [182, 13] width 4 height 4
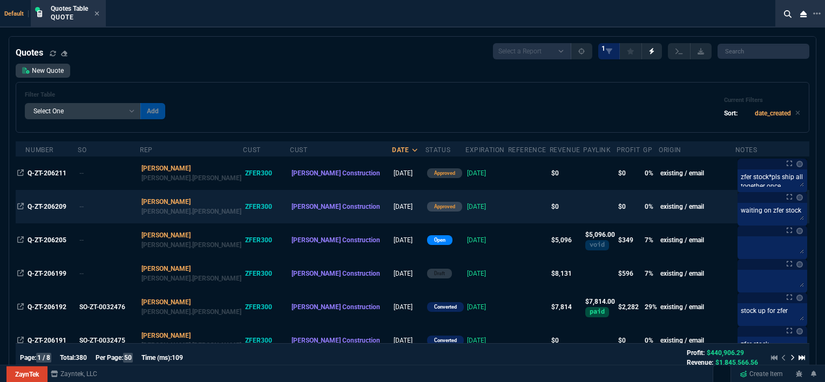
click at [467, 207] on td "[DATE]" at bounding box center [487, 206] width 43 height 33
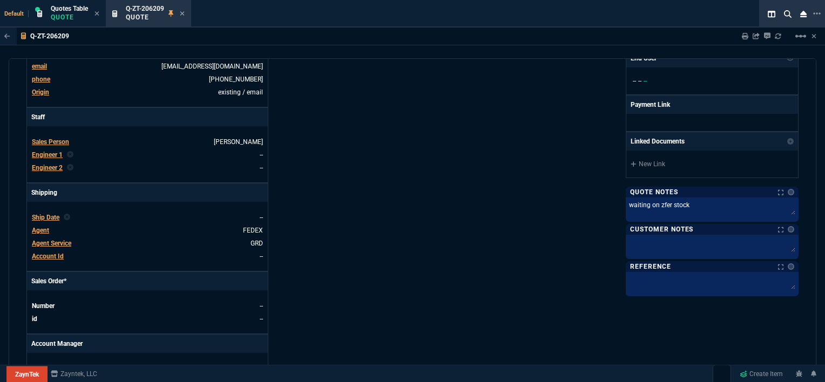
scroll to position [486, 0]
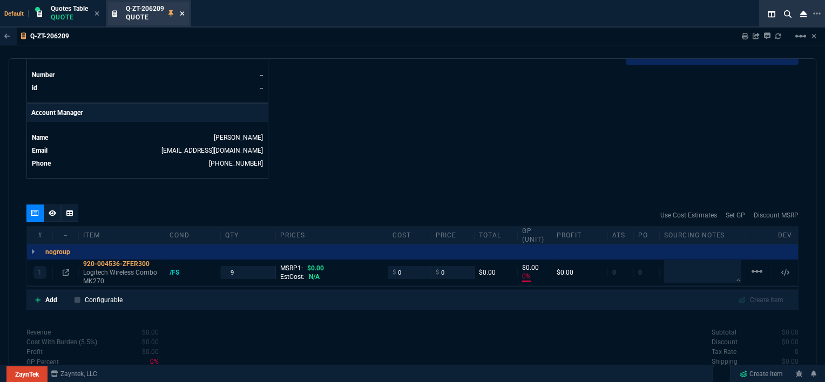
click at [185, 10] on nx-icon at bounding box center [182, 14] width 5 height 9
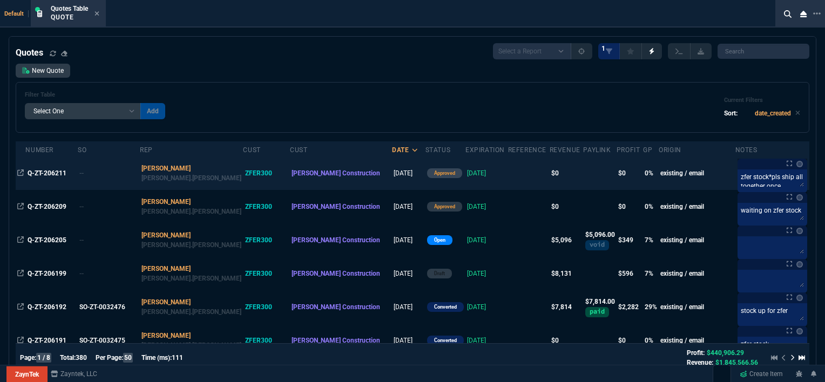
click at [508, 170] on td at bounding box center [529, 173] width 42 height 33
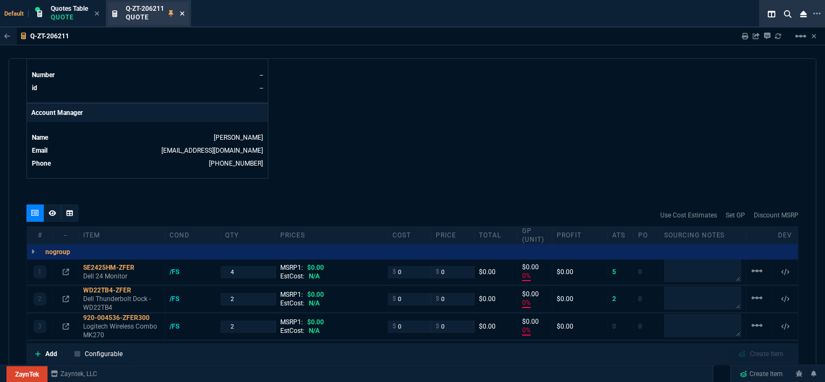
click at [182, 11] on icon at bounding box center [182, 13] width 5 height 6
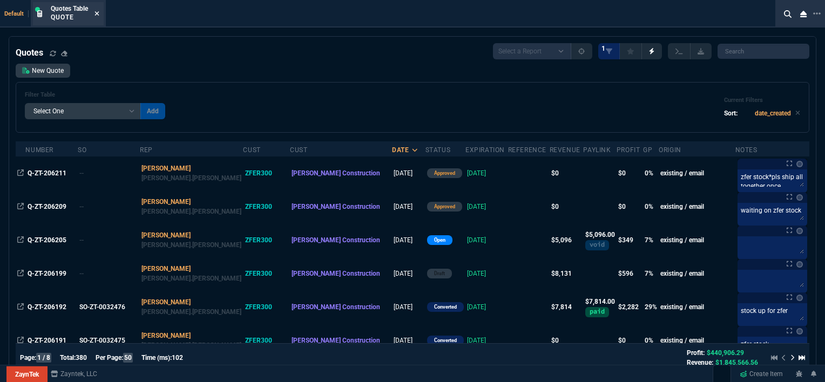
click at [97, 11] on icon at bounding box center [97, 13] width 5 height 6
